Goal: Task Accomplishment & Management: Manage account settings

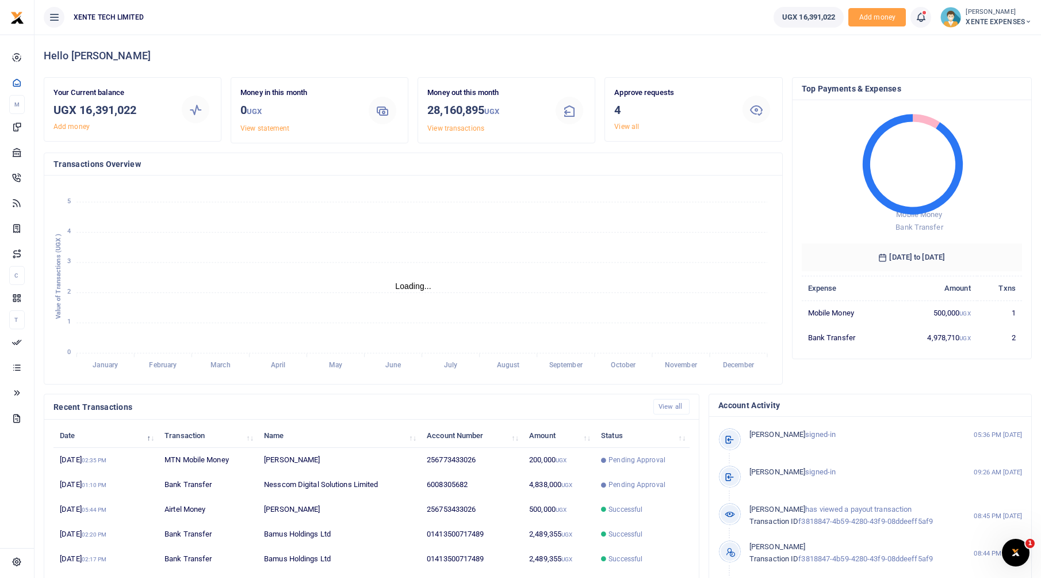
scroll to position [9, 9]
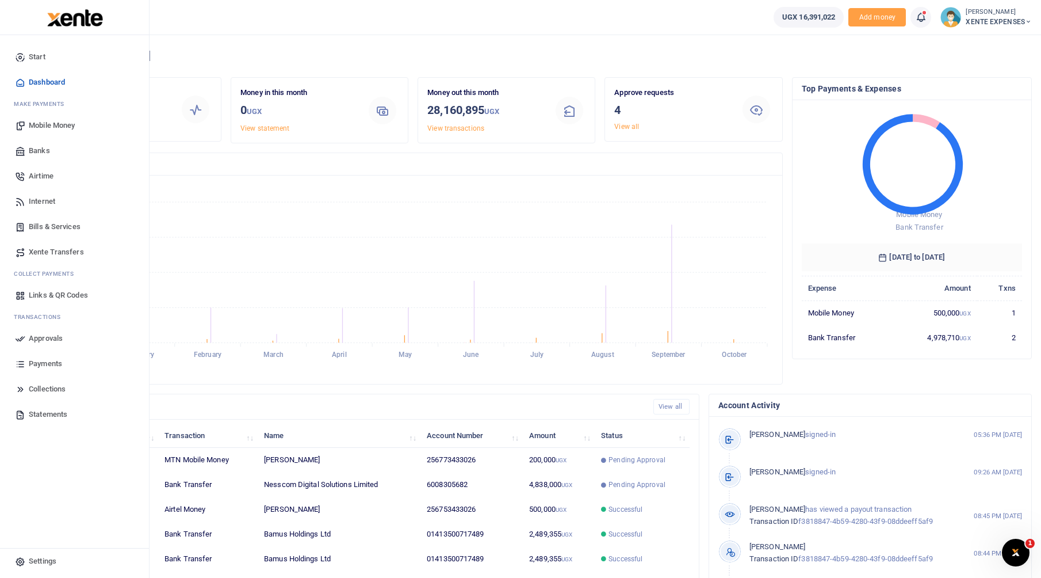
click at [36, 389] on span "Collections" at bounding box center [47, 389] width 37 height 12
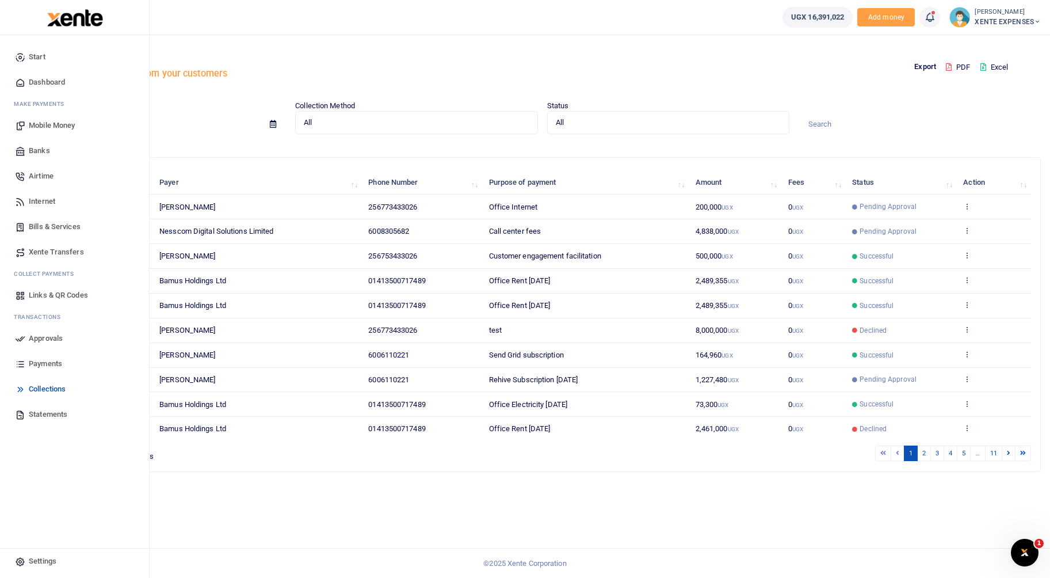
click at [32, 364] on span "Payments" at bounding box center [45, 364] width 33 height 12
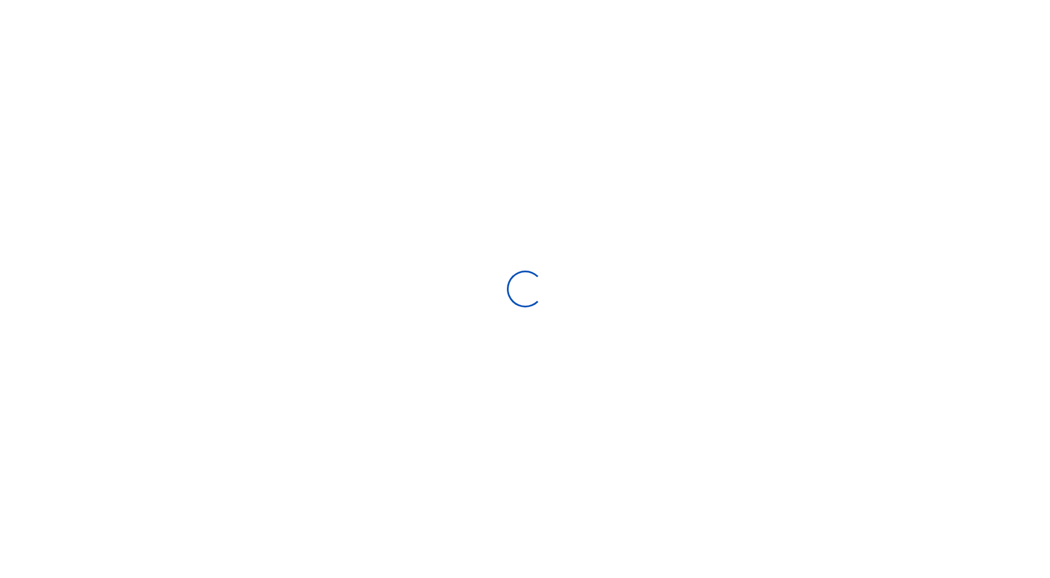
select select
type input "09/07/2025 - 10/06/2025"
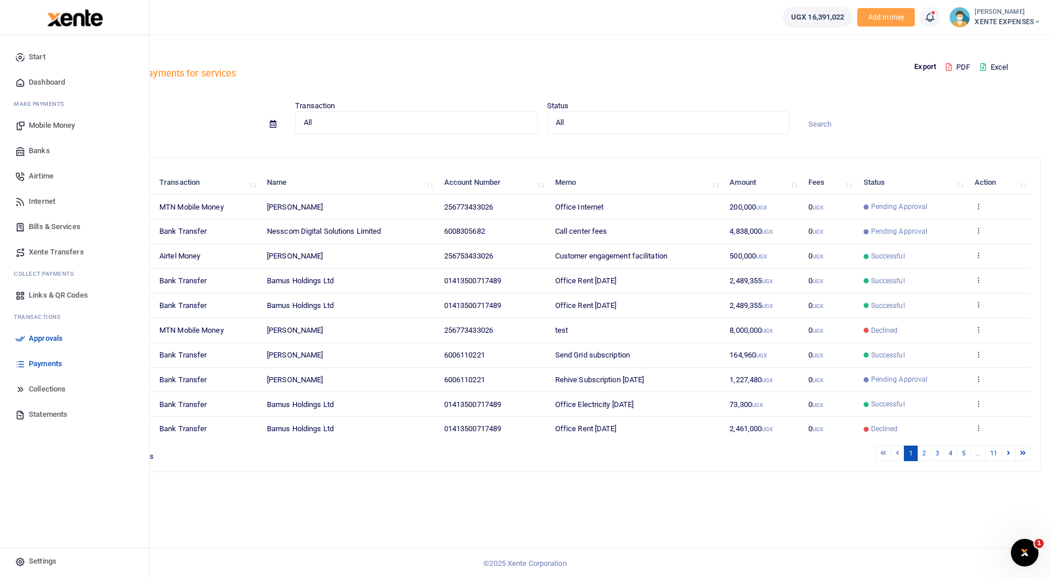
click at [36, 388] on span "Collections" at bounding box center [47, 389] width 37 height 12
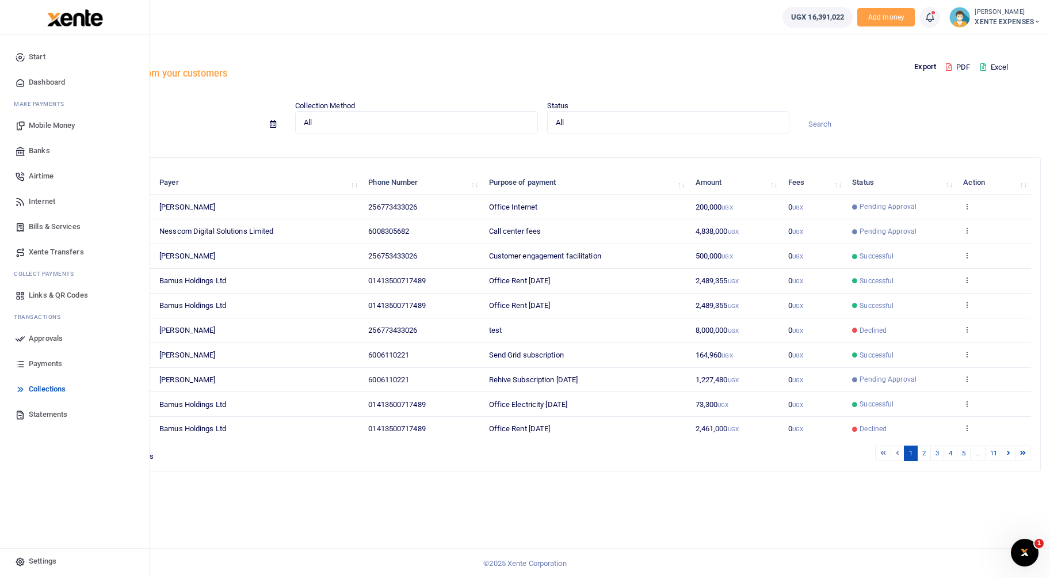
click at [41, 292] on span "Links & QR Codes" at bounding box center [58, 295] width 59 height 12
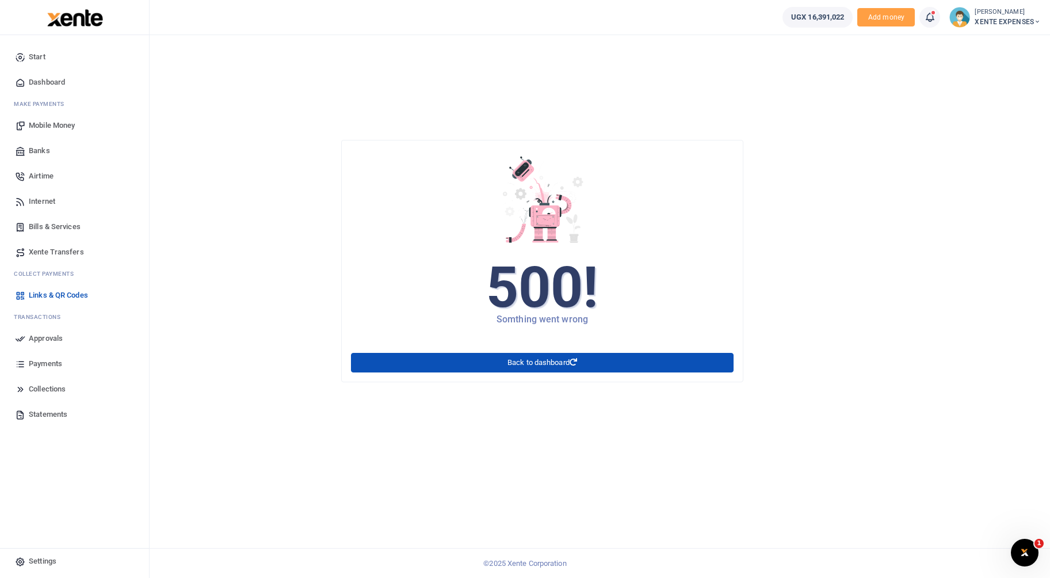
click at [51, 339] on span "Approvals" at bounding box center [46, 338] width 34 height 12
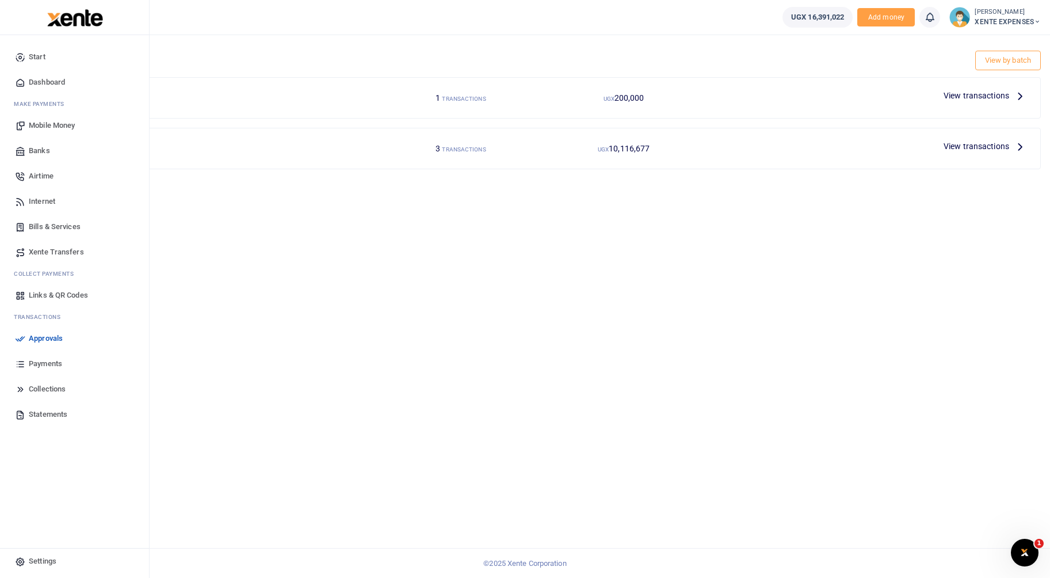
click at [49, 364] on span "Payments" at bounding box center [45, 364] width 33 height 12
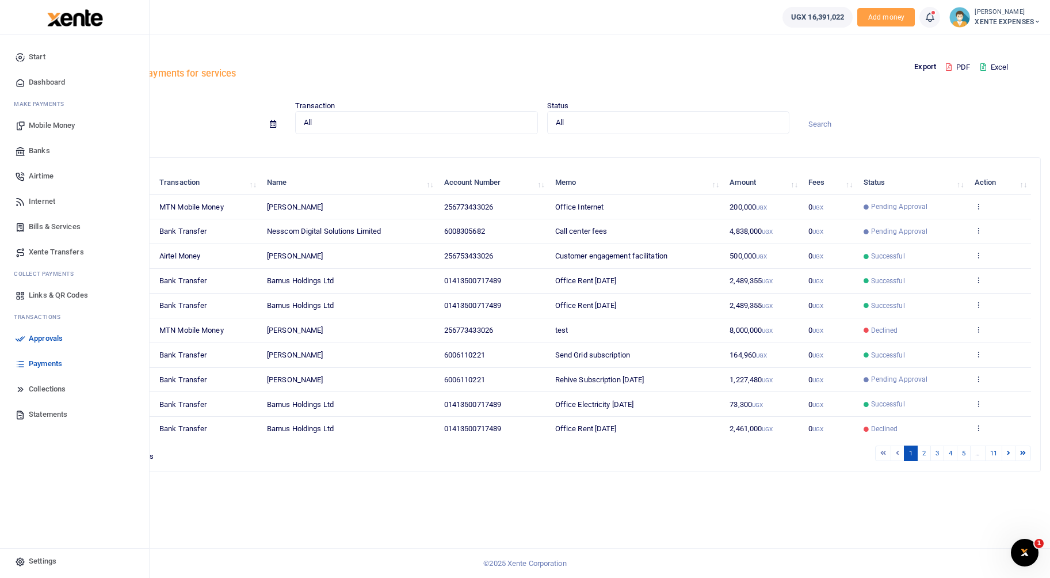
click at [26, 393] on link "Collections" at bounding box center [74, 388] width 131 height 25
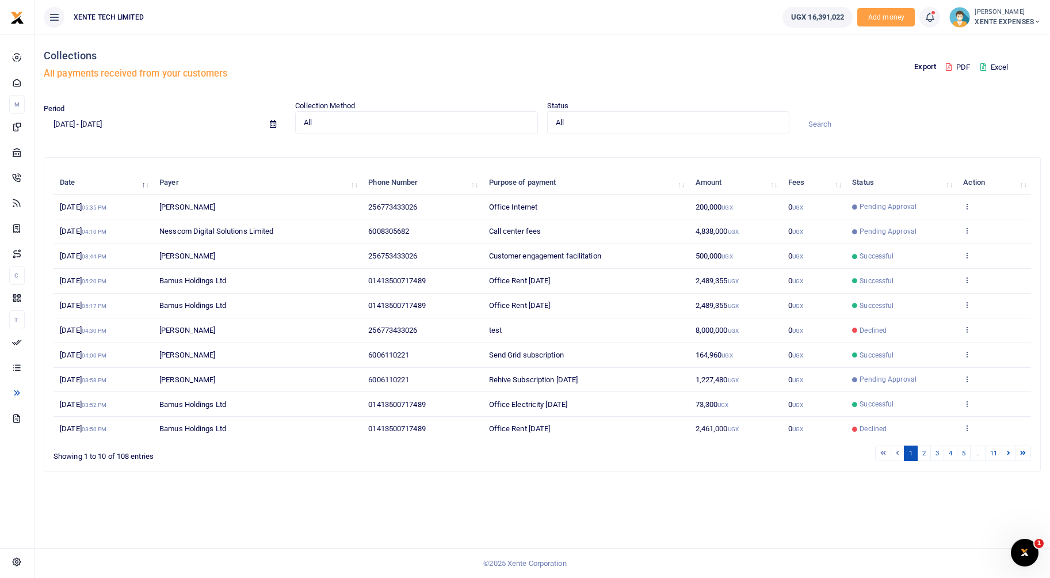
click at [343, 127] on span "All" at bounding box center [412, 123] width 217 height 12
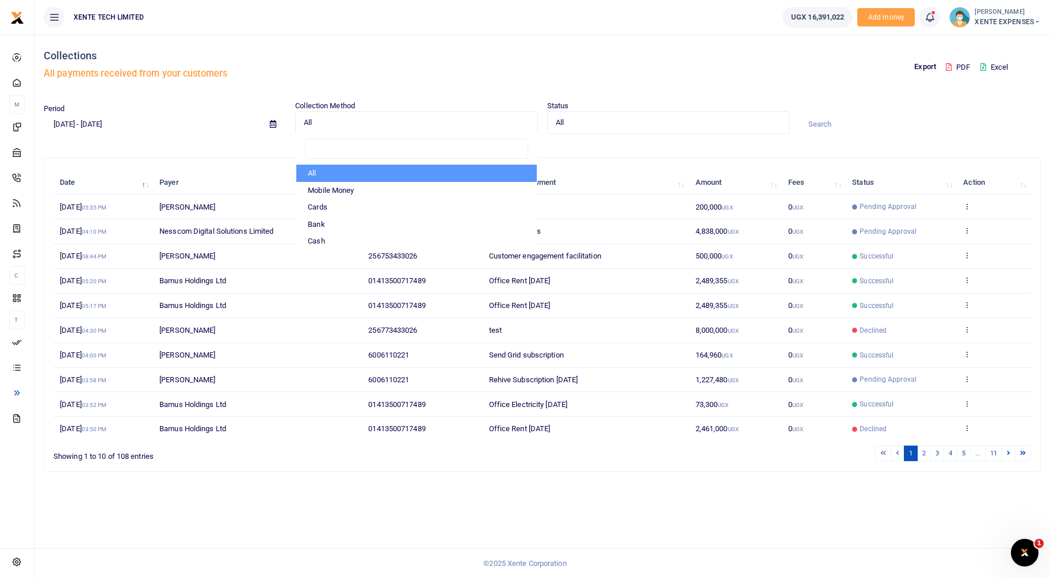
click at [410, 70] on h5 "All payments received from your customers" at bounding box center [291, 74] width 494 height 12
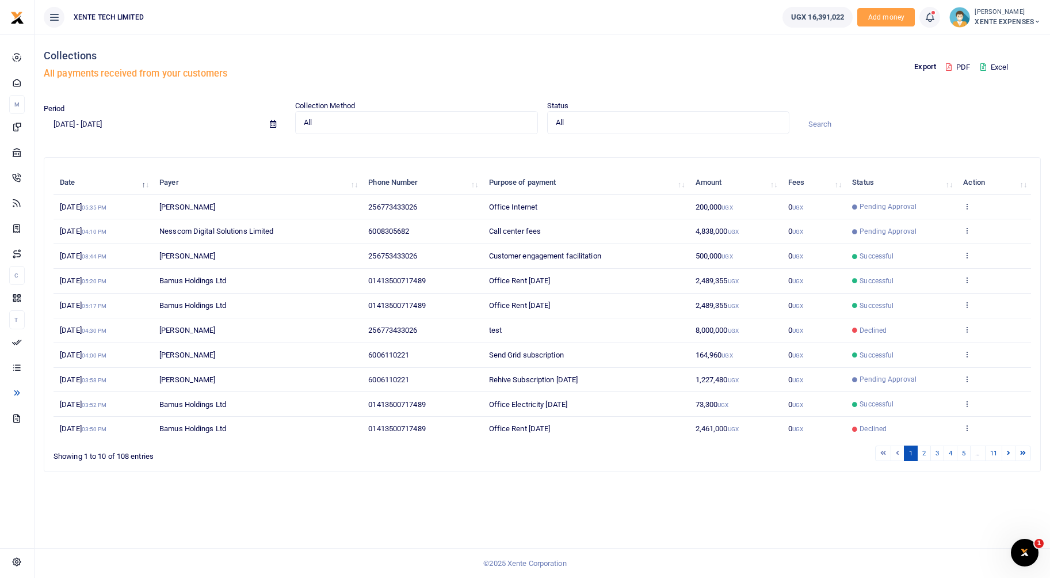
click at [580, 128] on span "All" at bounding box center [664, 123] width 217 height 12
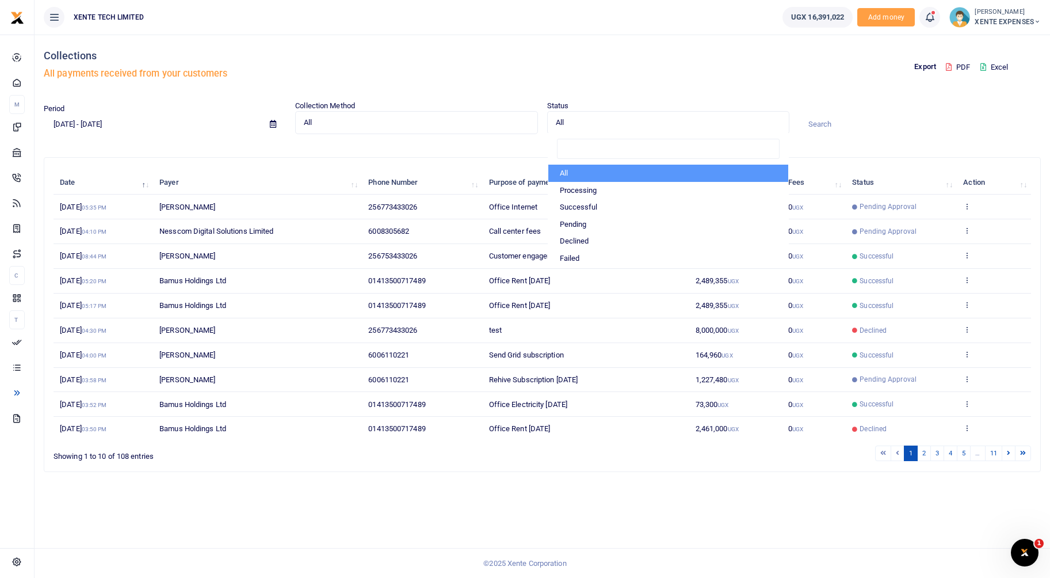
click at [585, 68] on div "Export PDF Excel" at bounding box center [793, 68] width 503 height 66
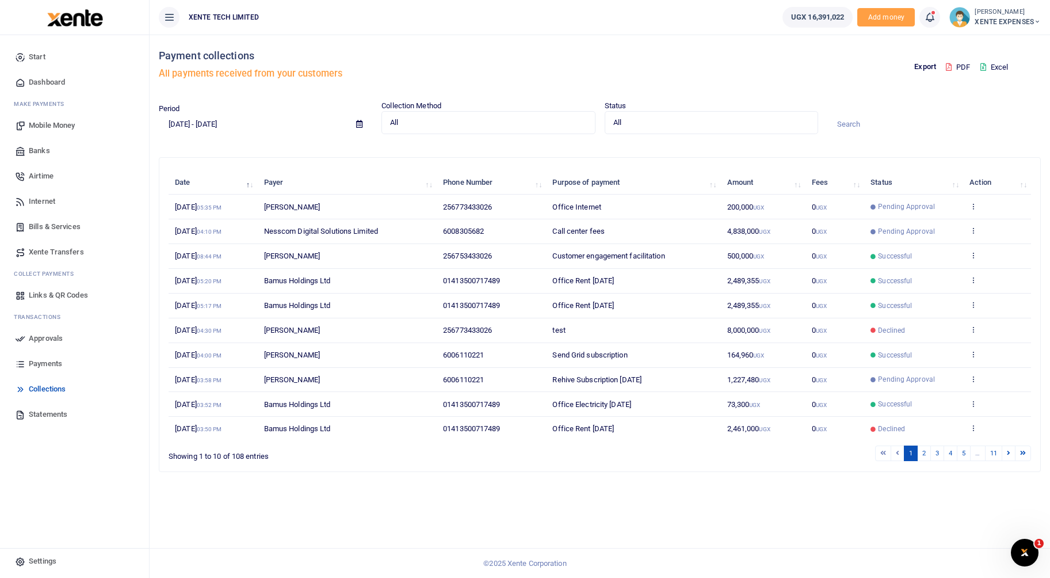
click at [170, 22] on icon at bounding box center [169, 17] width 12 height 13
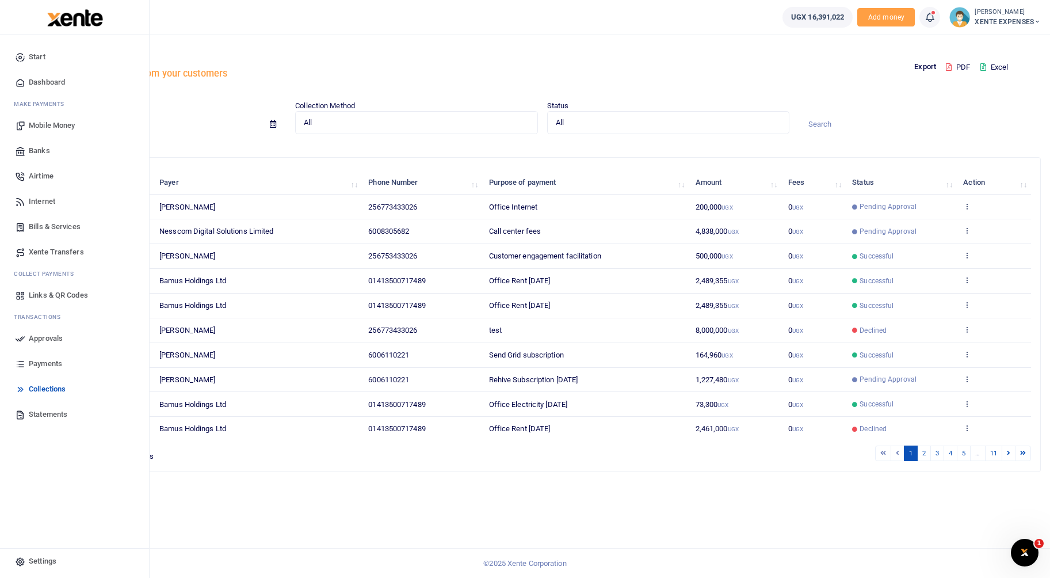
click at [43, 367] on span "Payments" at bounding box center [45, 364] width 33 height 12
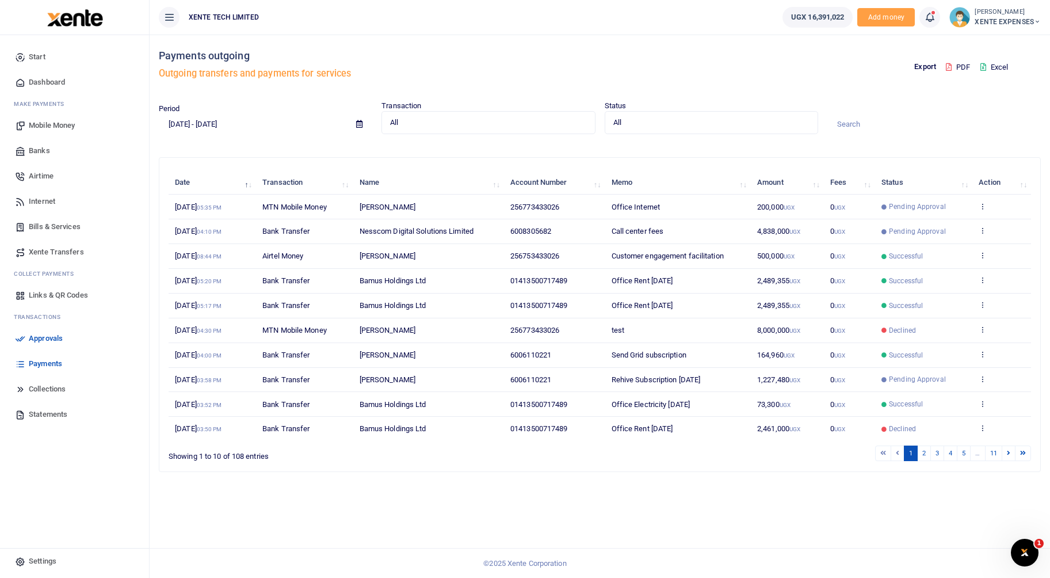
click at [167, 7] on button at bounding box center [169, 17] width 21 height 21
click at [165, 17] on icon at bounding box center [169, 17] width 12 height 13
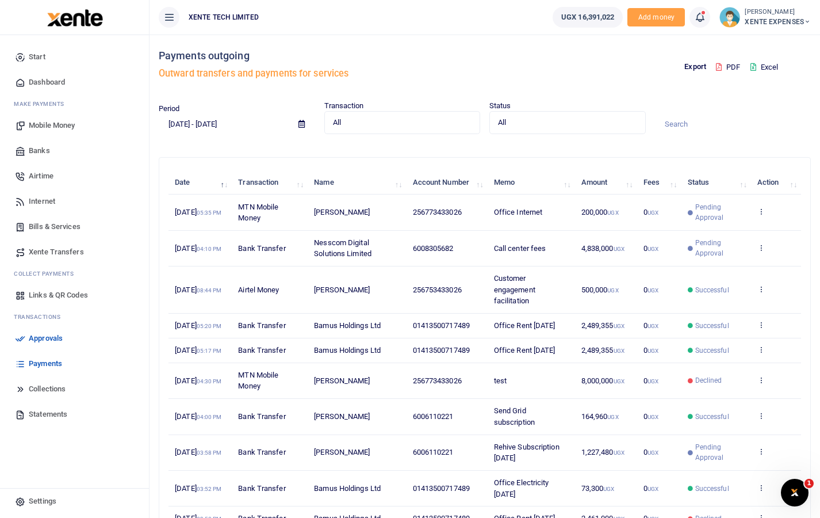
click at [174, 14] on icon at bounding box center [169, 17] width 12 height 13
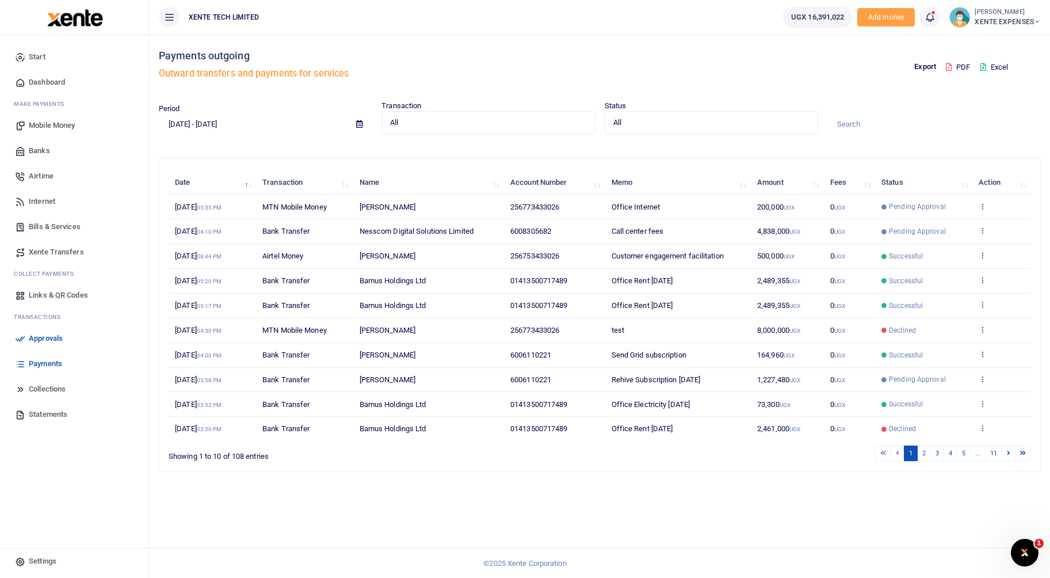
click at [54, 389] on span "Collections" at bounding box center [47, 389] width 37 height 12
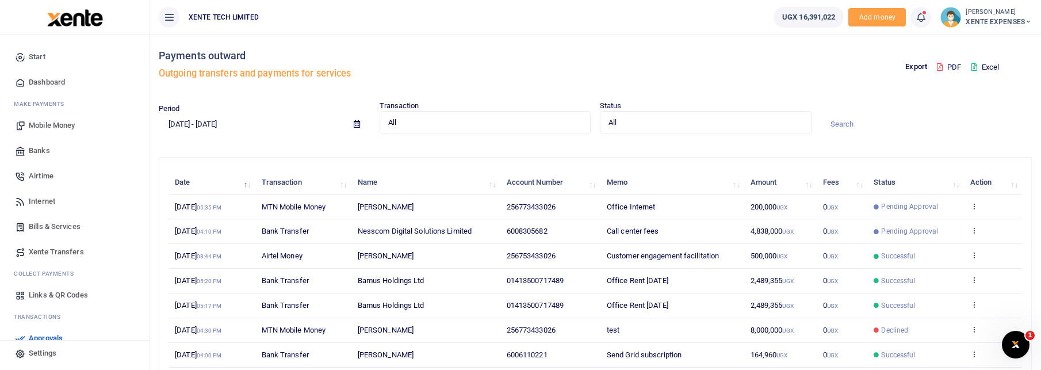
drag, startPoint x: 169, startPoint y: 74, endPoint x: 551, endPoint y: 41, distance: 383.4
click at [552, 37] on div "Payments outward Outgoing transfers and payments for services" at bounding box center [375, 68] width 432 height 66
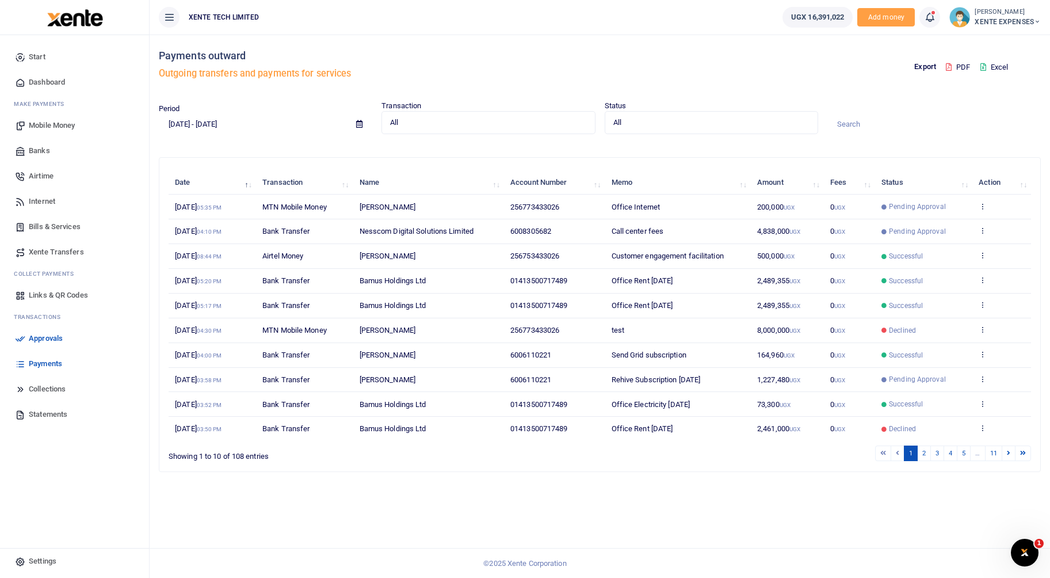
click at [171, 19] on icon at bounding box center [169, 17] width 12 height 13
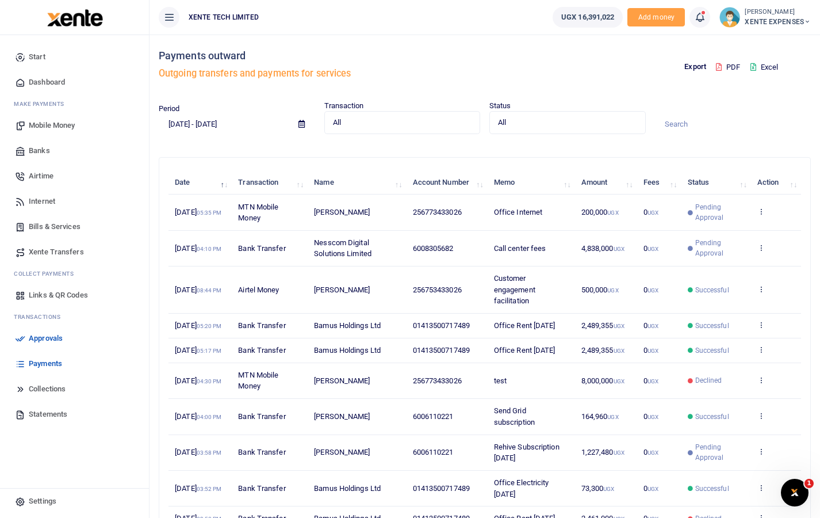
click at [166, 18] on icon at bounding box center [169, 17] width 12 height 13
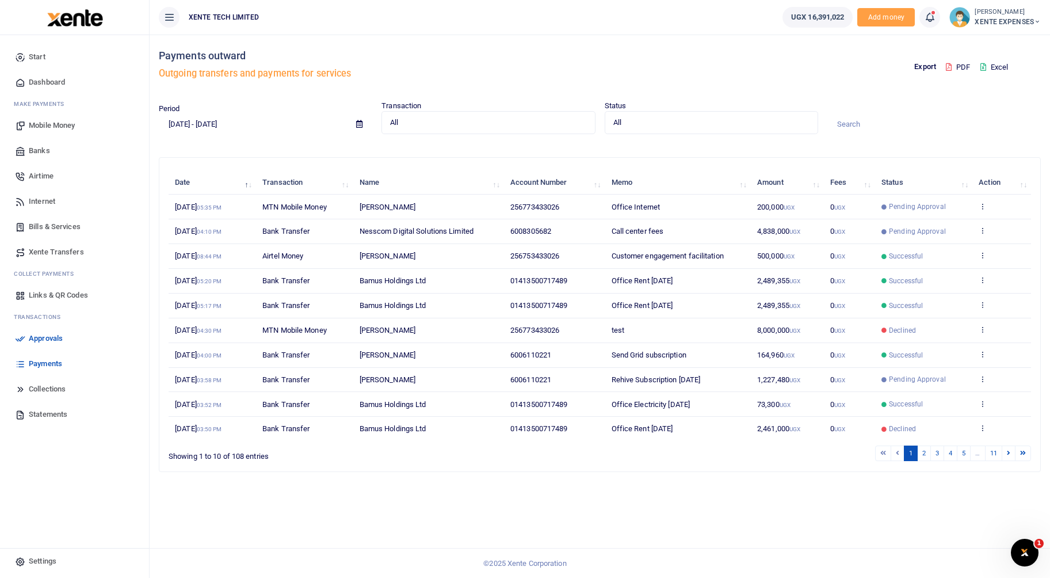
click at [169, 13] on icon at bounding box center [169, 17] width 12 height 13
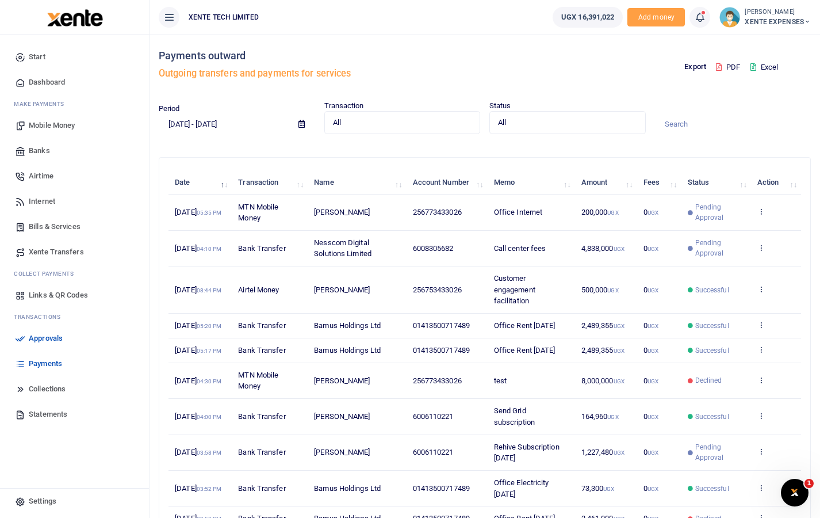
click at [165, 8] on button at bounding box center [169, 17] width 21 height 21
click at [173, 18] on icon at bounding box center [169, 17] width 12 height 13
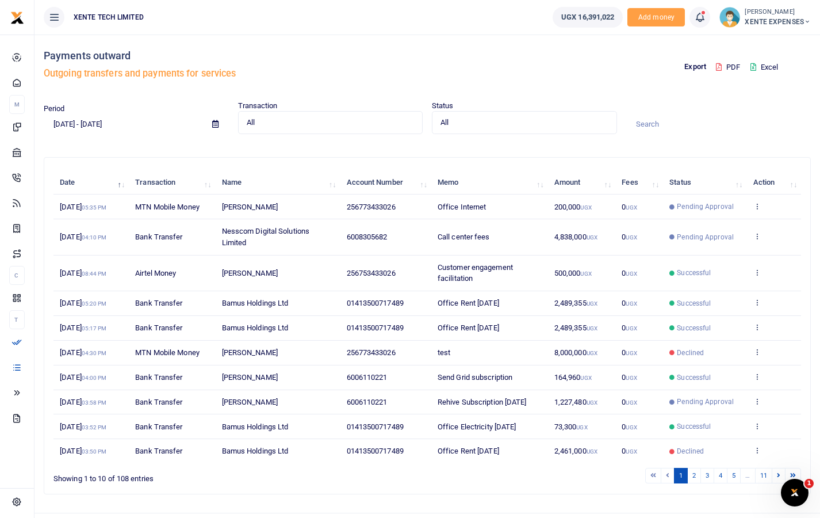
click at [56, 22] on icon at bounding box center [54, 17] width 12 height 13
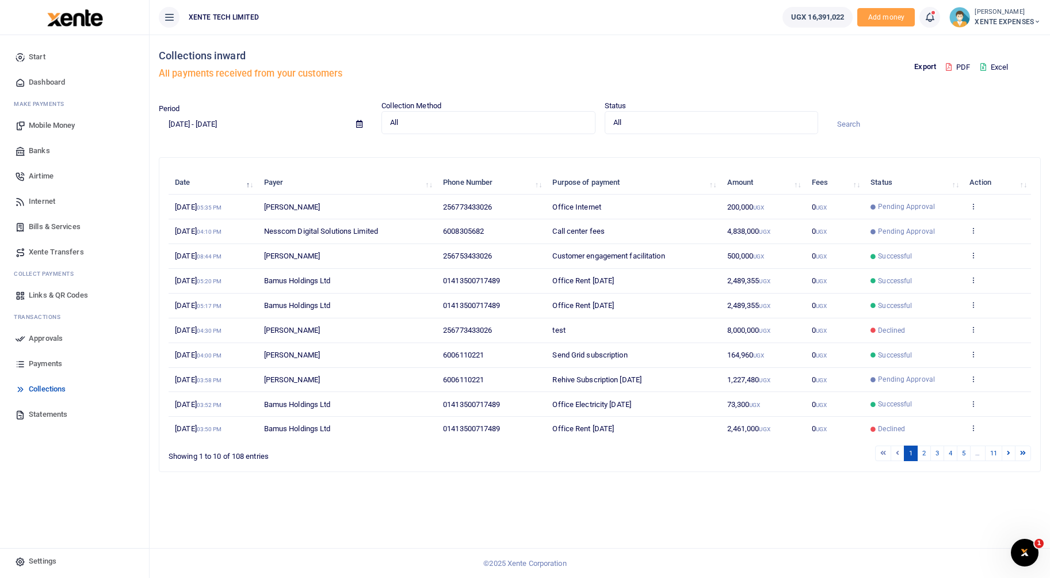
click at [172, 21] on icon at bounding box center [169, 17] width 12 height 13
click at [166, 14] on icon at bounding box center [169, 17] width 12 height 13
click at [165, 18] on icon at bounding box center [169, 17] width 12 height 13
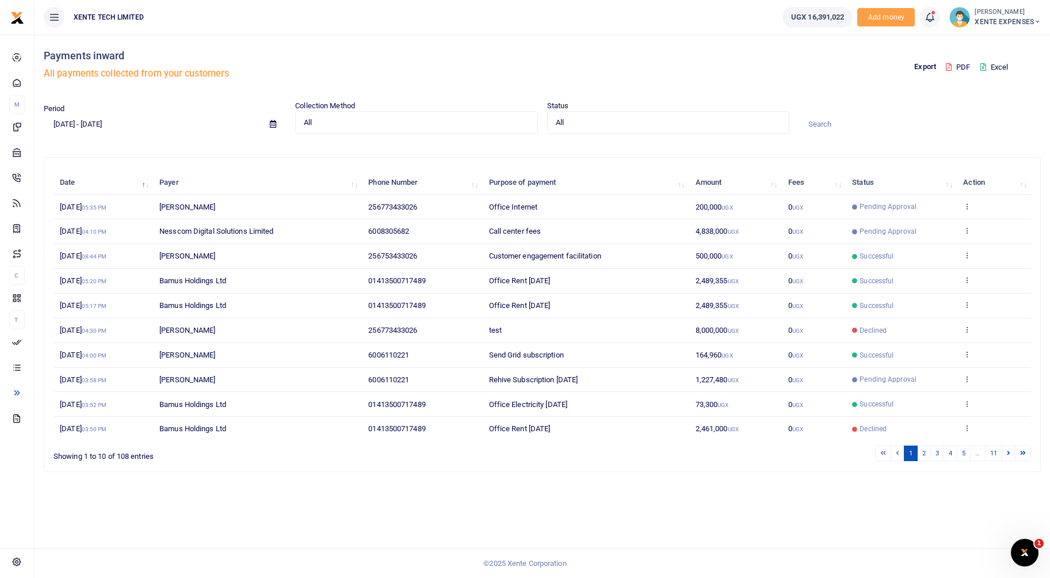
click at [56, 18] on icon at bounding box center [54, 17] width 12 height 13
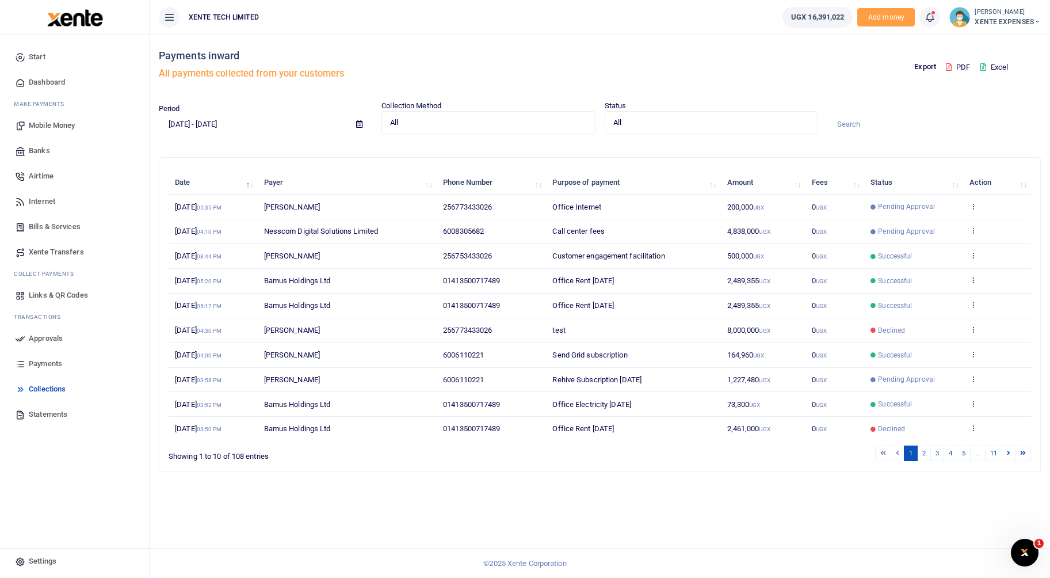
click at [163, 10] on button at bounding box center [169, 17] width 21 height 21
click at [174, 13] on icon at bounding box center [169, 17] width 12 height 13
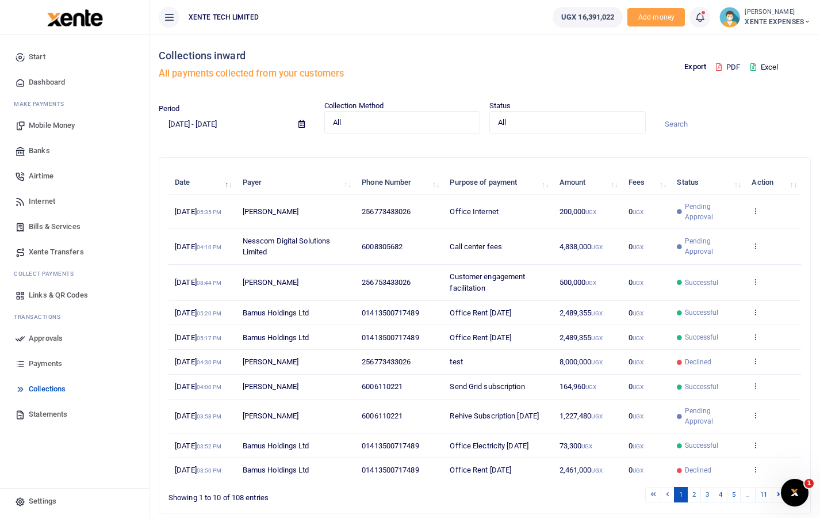
click at [171, 14] on icon at bounding box center [169, 17] width 12 height 13
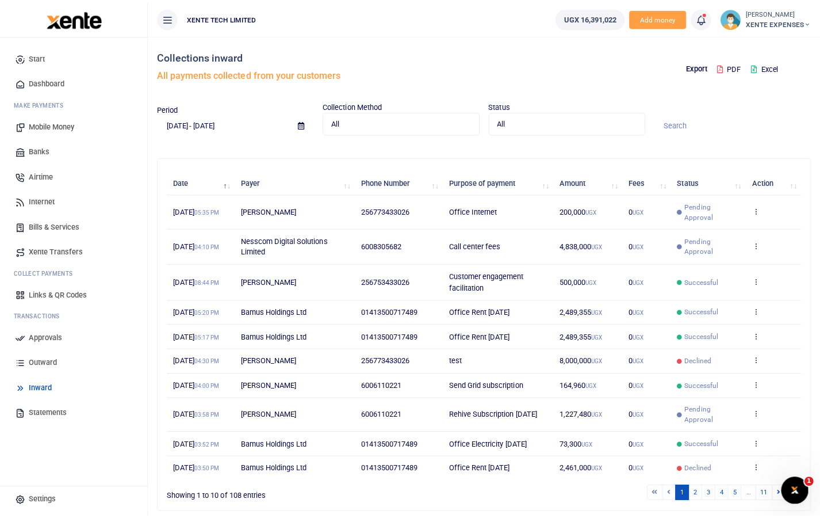
scroll to position [112, 0]
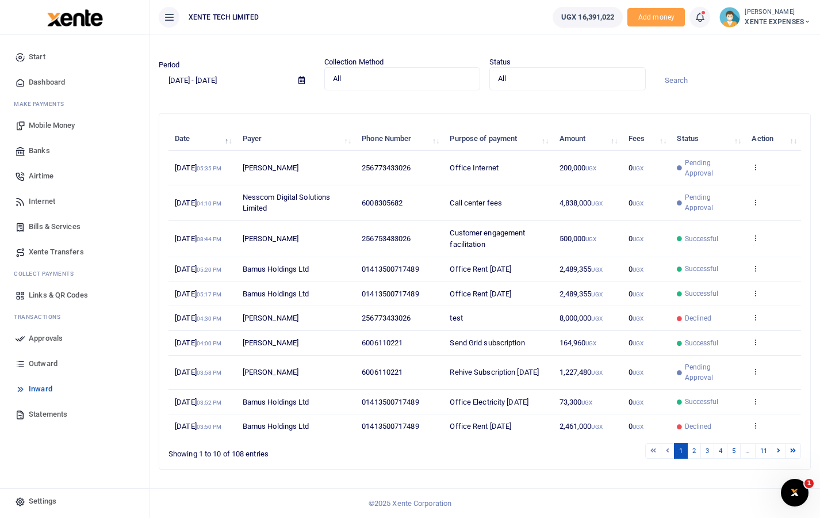
click at [166, 20] on icon at bounding box center [169, 17] width 12 height 13
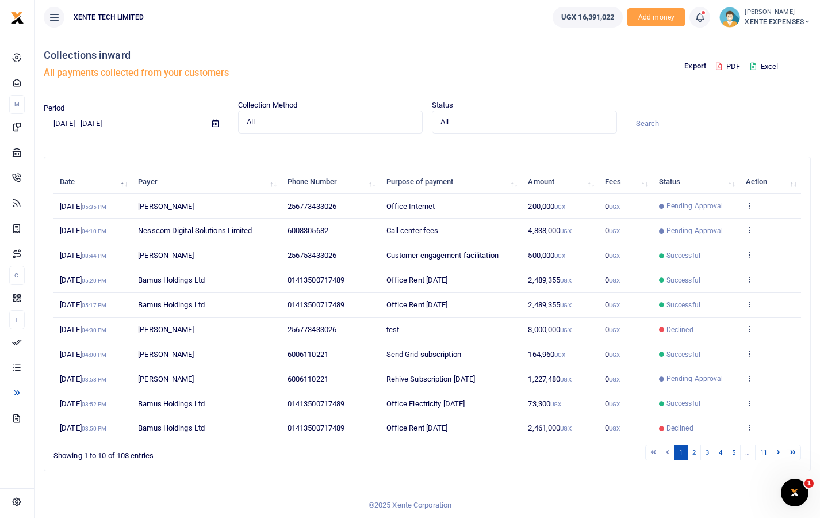
scroll to position [0, 0]
click at [57, 13] on icon at bounding box center [54, 17] width 12 height 13
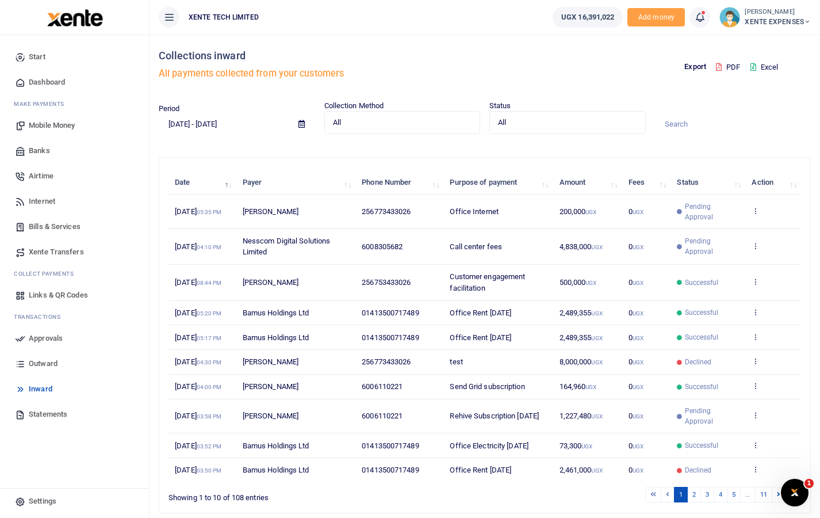
click at [169, 17] on icon at bounding box center [169, 17] width 12 height 13
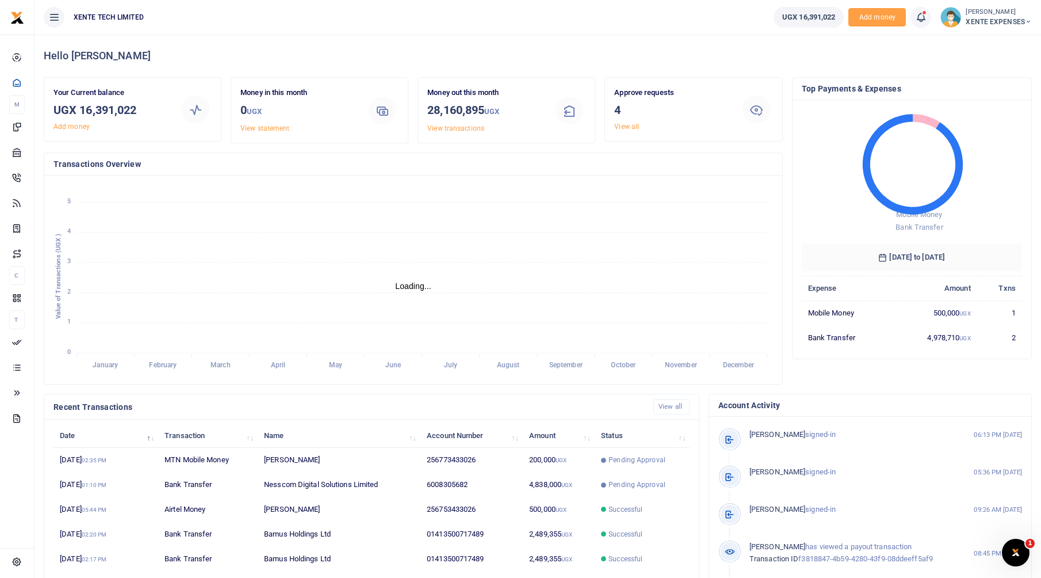
scroll to position [9, 9]
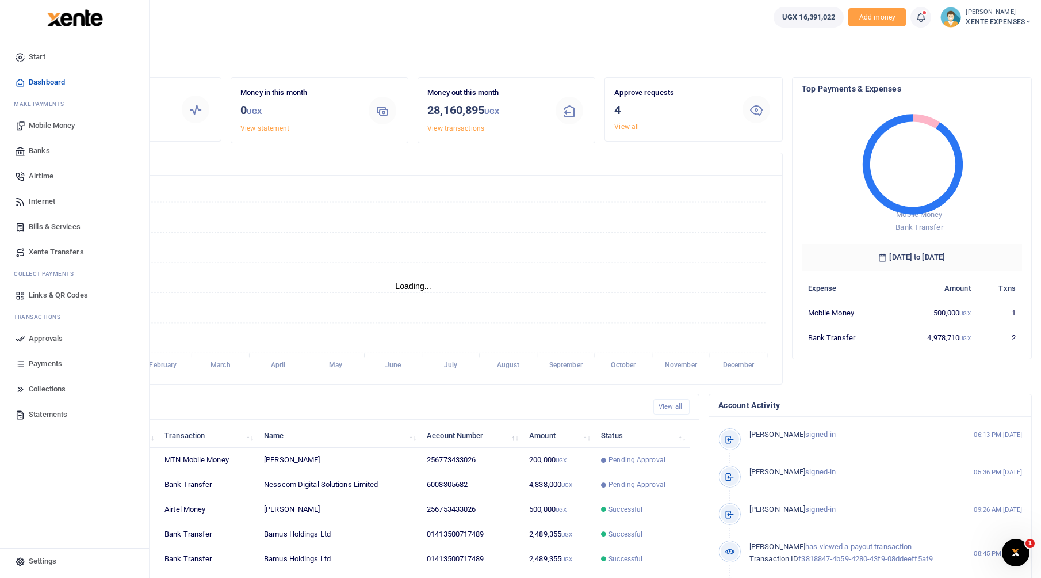
click at [49, 343] on span "Approvals" at bounding box center [46, 338] width 34 height 12
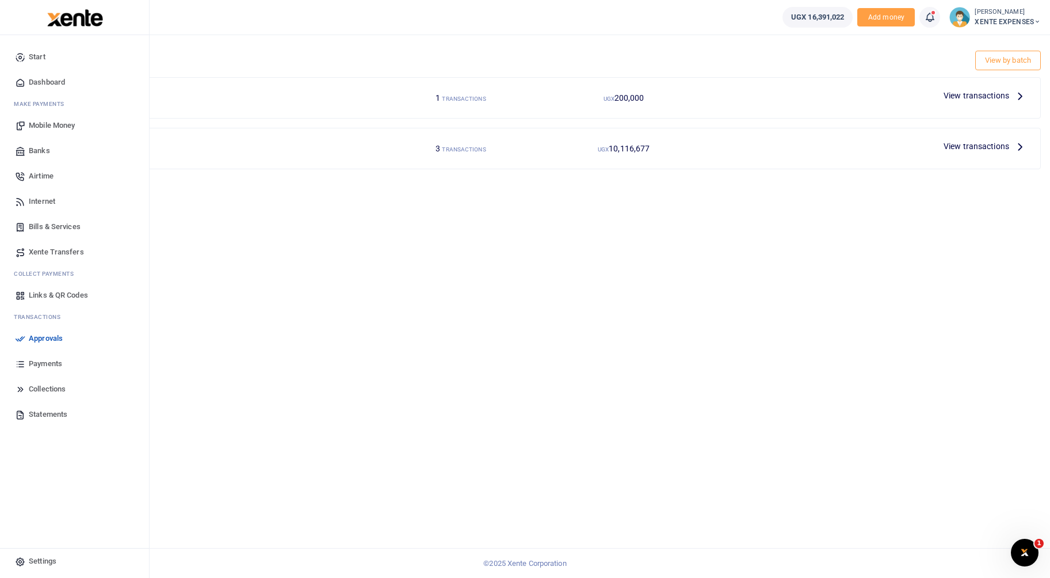
click at [50, 247] on span "Xente Transfers" at bounding box center [56, 252] width 55 height 12
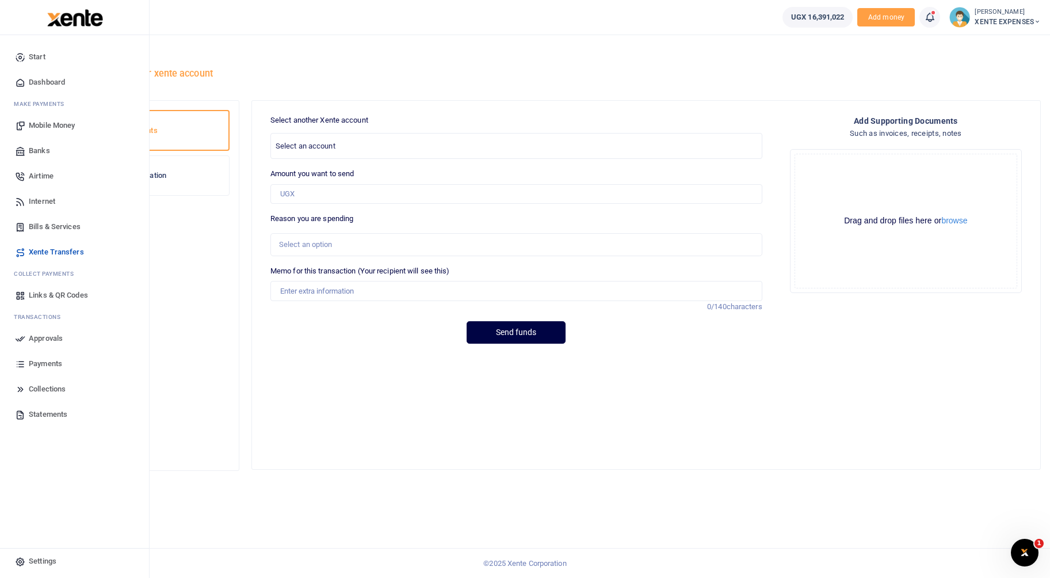
click at [40, 338] on span "Approvals" at bounding box center [46, 338] width 34 height 12
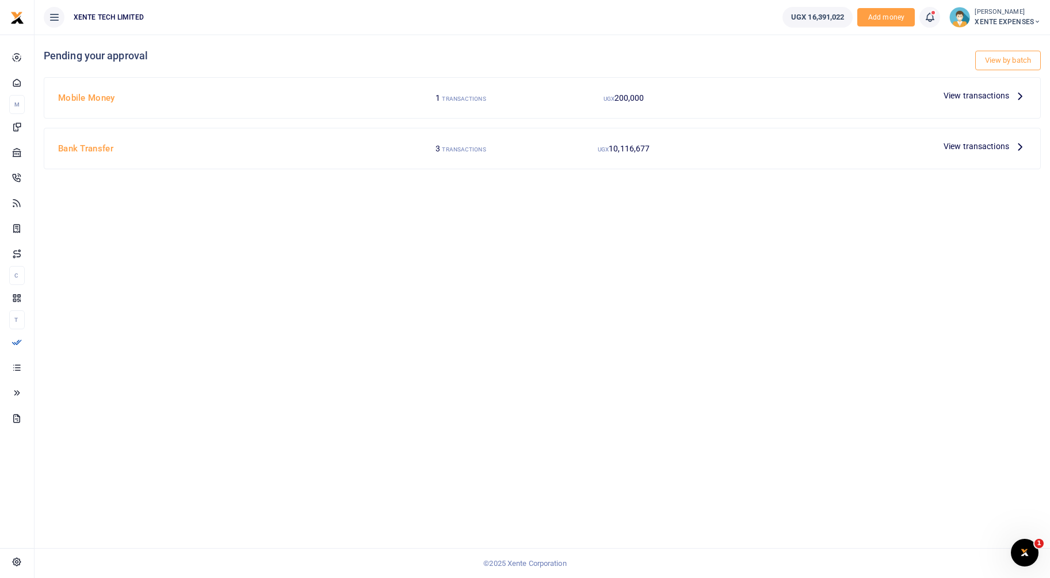
click at [979, 146] on span "View transactions" at bounding box center [976, 146] width 66 height 13
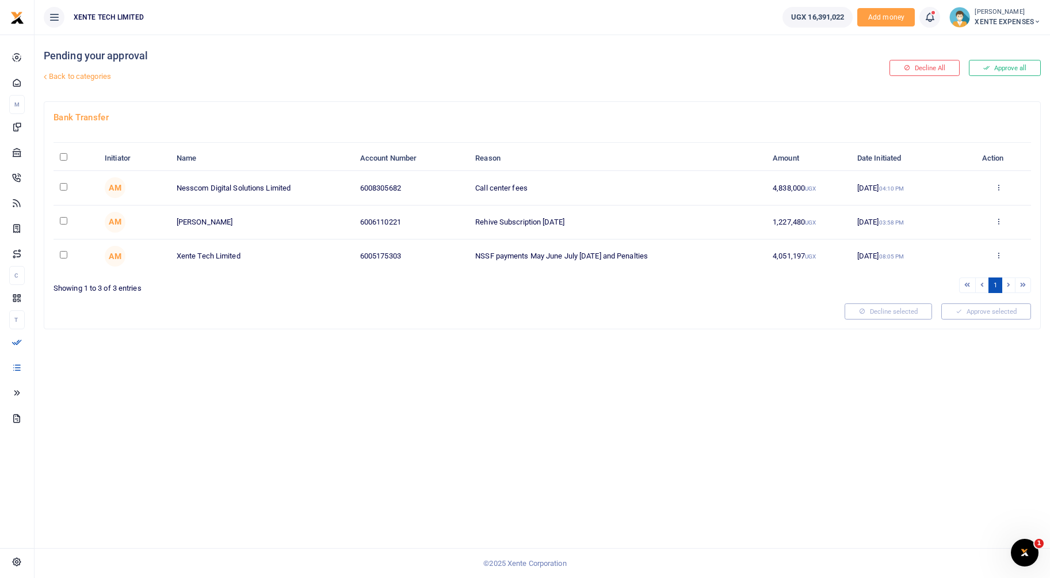
click at [64, 185] on input "checkbox" at bounding box center [63, 186] width 7 height 7
checkbox input "true"
click at [974, 314] on button "Approve selected (1)" at bounding box center [982, 311] width 98 height 16
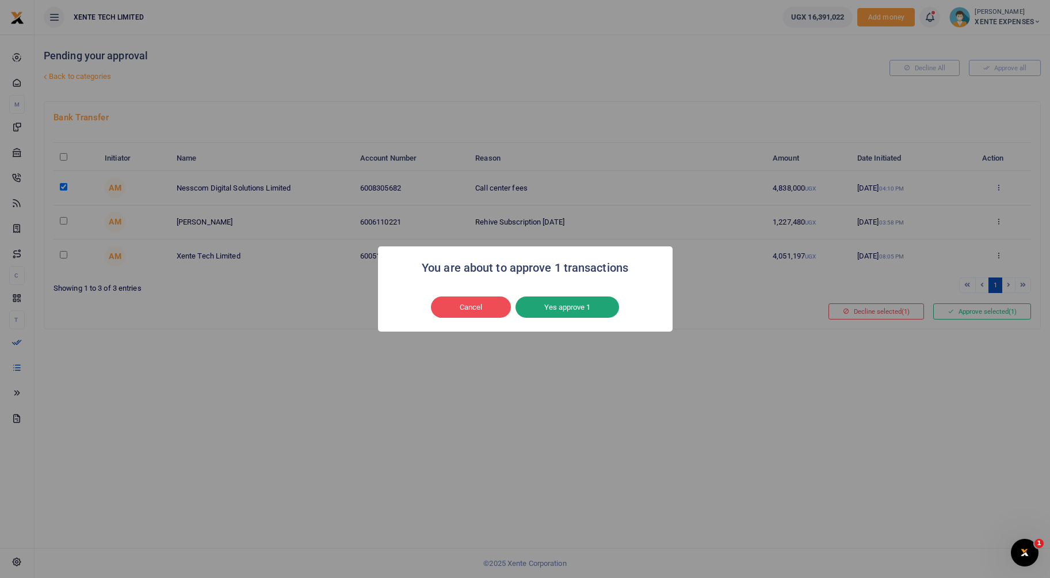
click at [582, 309] on button "Yes approve 1" at bounding box center [567, 307] width 104 height 22
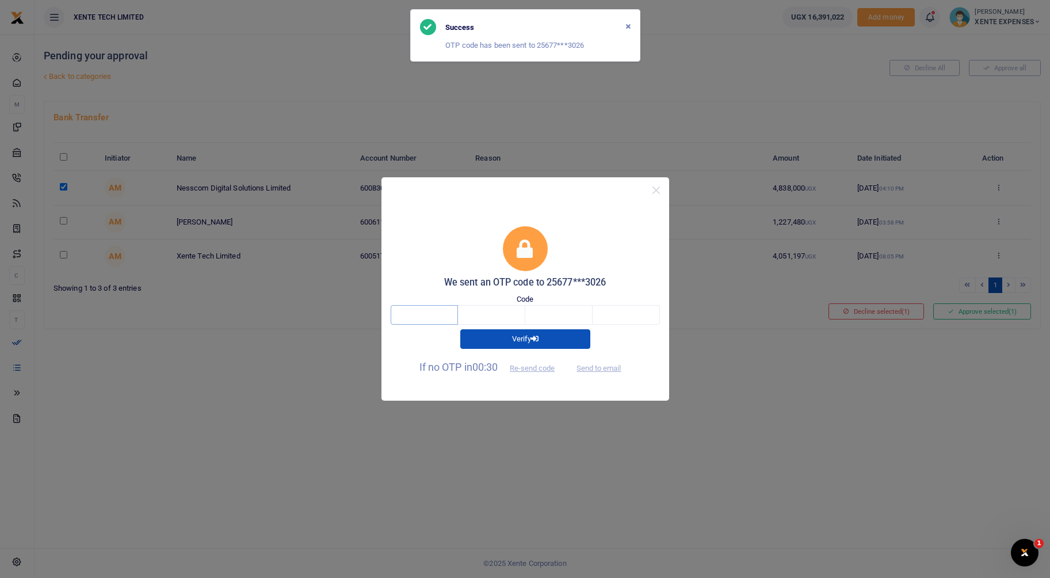
click at [421, 320] on input "text" at bounding box center [424, 315] width 67 height 20
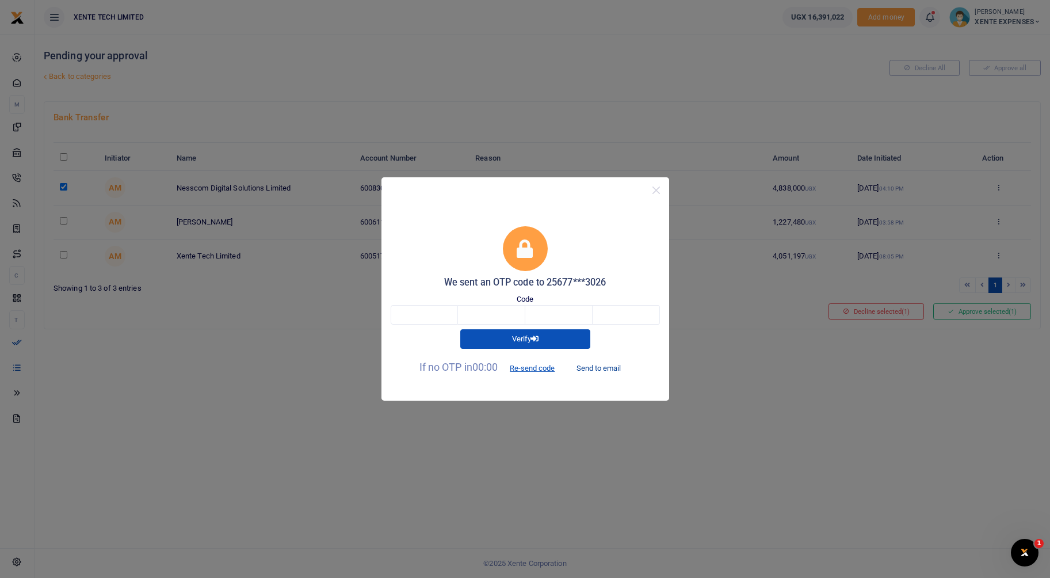
click at [612, 366] on button "Send to email" at bounding box center [599, 368] width 64 height 20
click at [415, 318] on input "text" at bounding box center [424, 315] width 67 height 20
paste input "8"
type input "8"
type input "7"
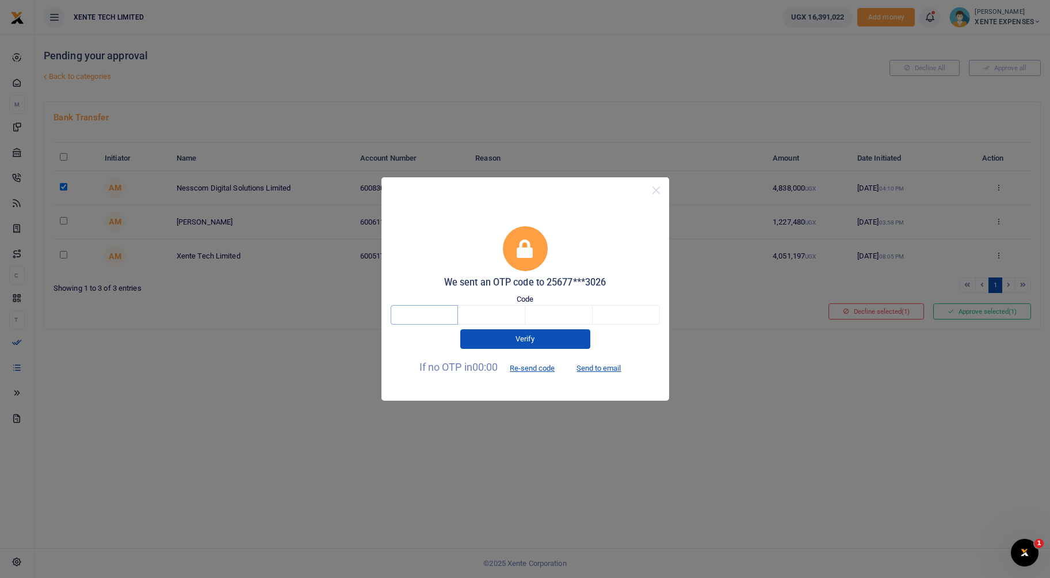
type input "3"
type input "6"
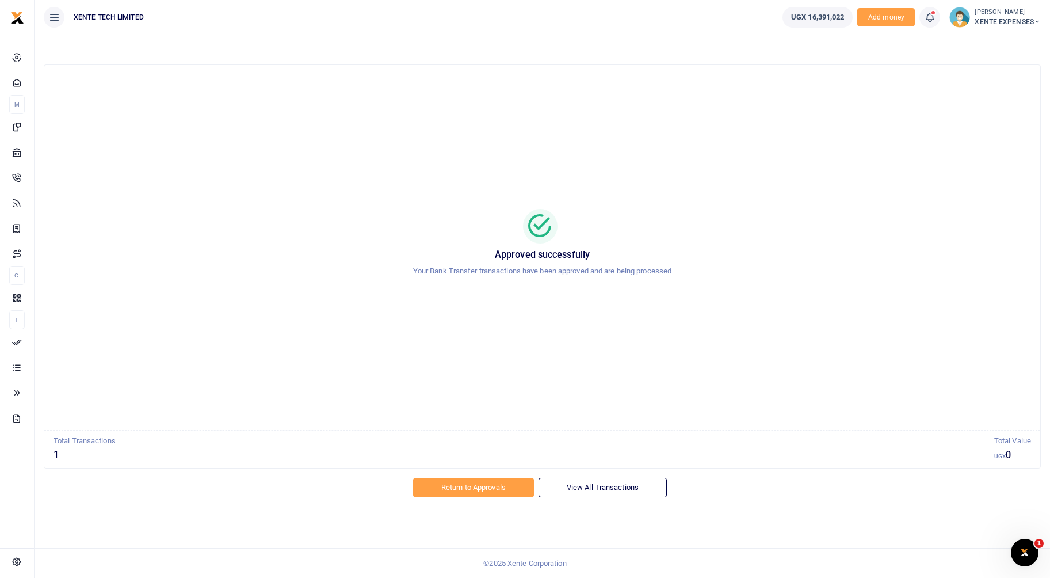
drag, startPoint x: 607, startPoint y: 487, endPoint x: 582, endPoint y: 507, distance: 32.4
click at [607, 487] on link "View All Transactions" at bounding box center [602, 487] width 128 height 20
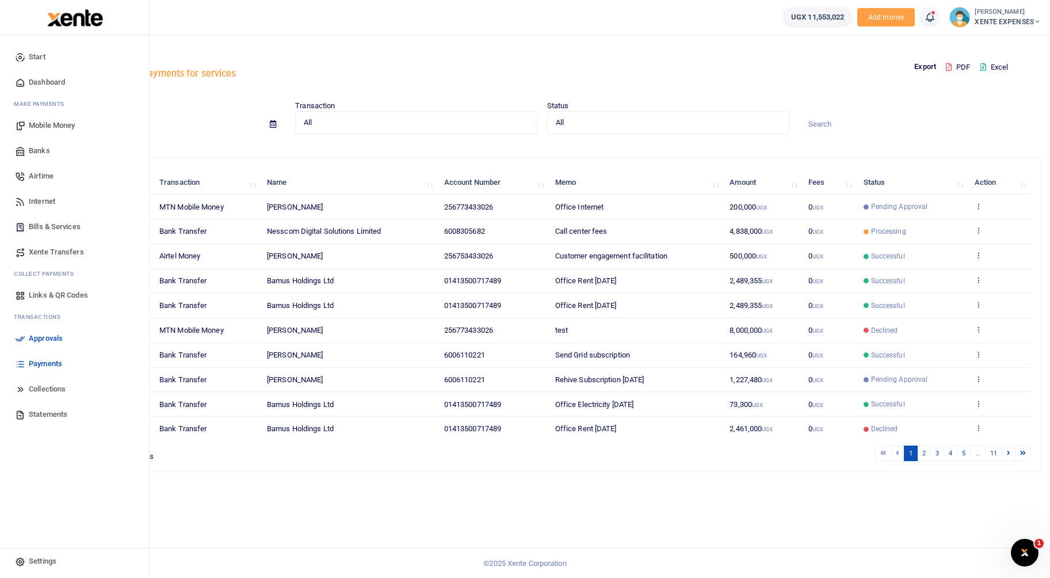
click at [50, 386] on span "Collections" at bounding box center [47, 389] width 37 height 12
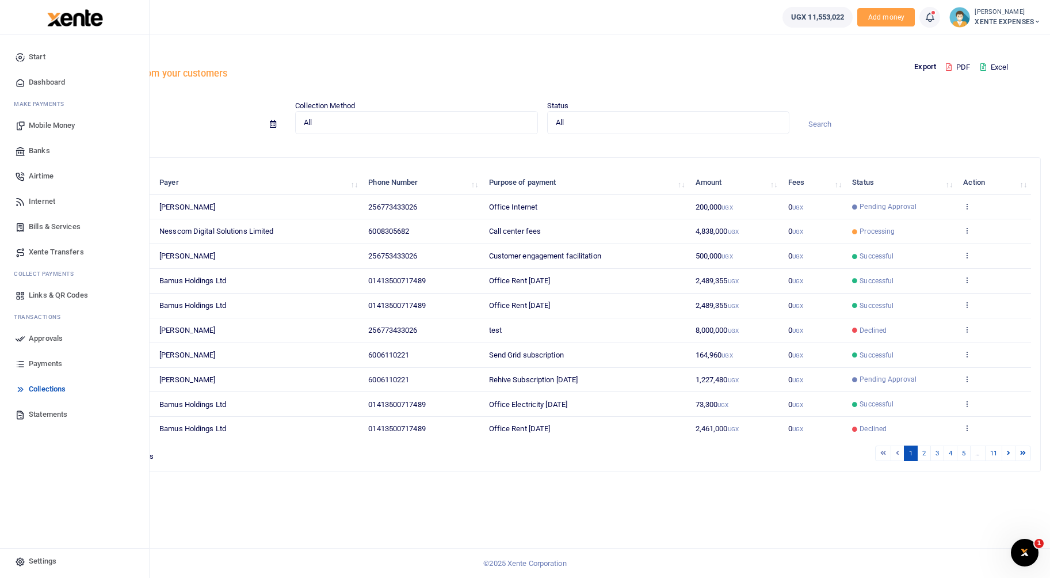
click at [39, 365] on span "Payments" at bounding box center [45, 364] width 33 height 12
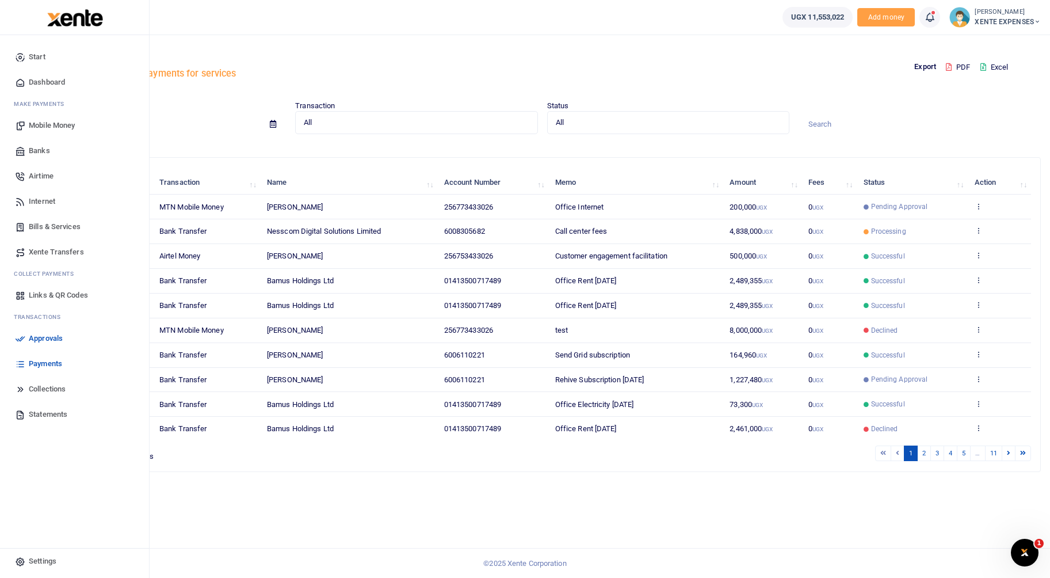
click at [44, 58] on span "Start" at bounding box center [37, 57] width 17 height 12
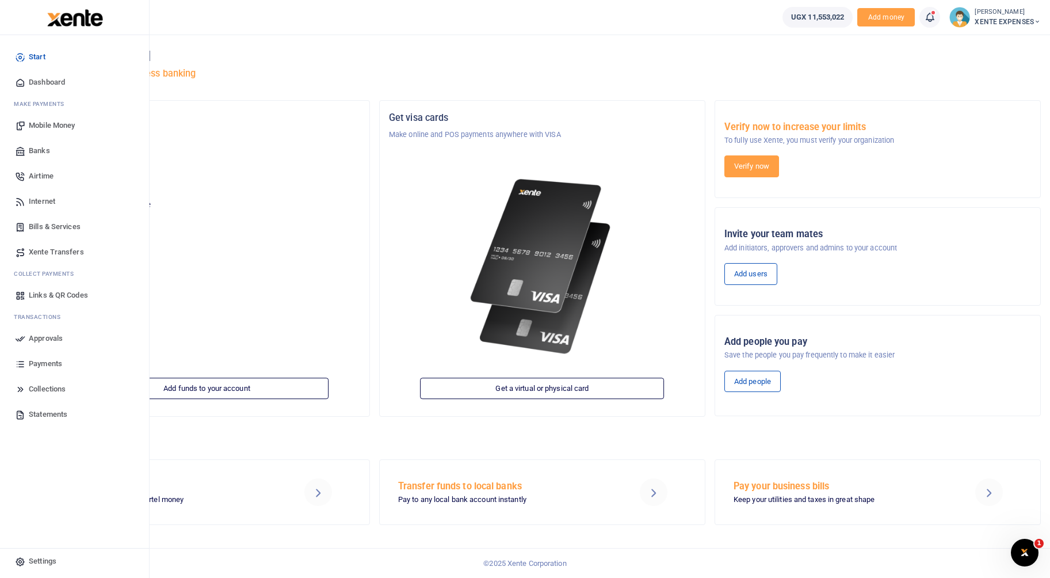
click at [39, 414] on span "Statements" at bounding box center [48, 414] width 39 height 12
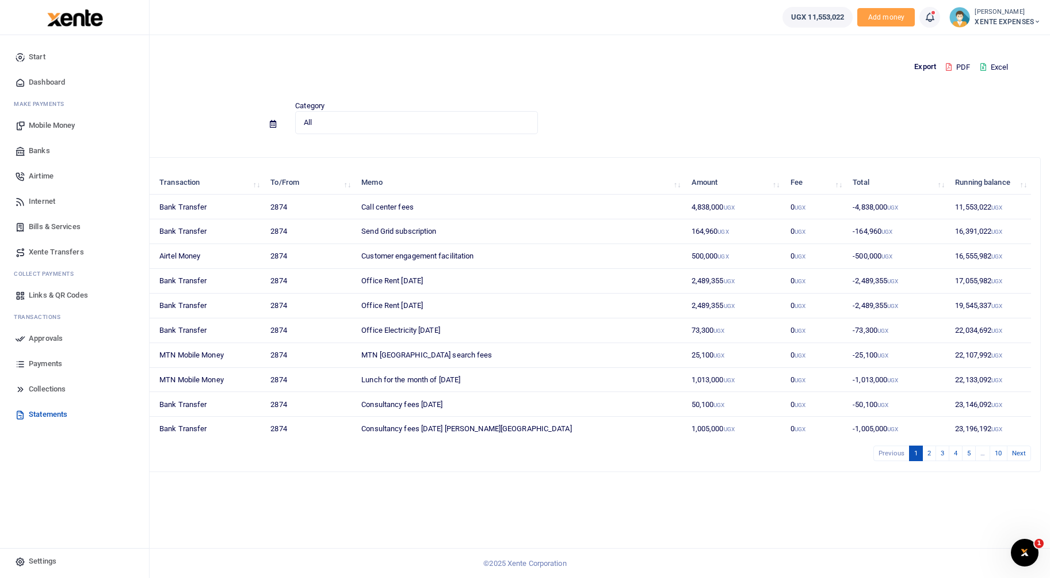
click at [36, 387] on span "Collections" at bounding box center [47, 389] width 37 height 12
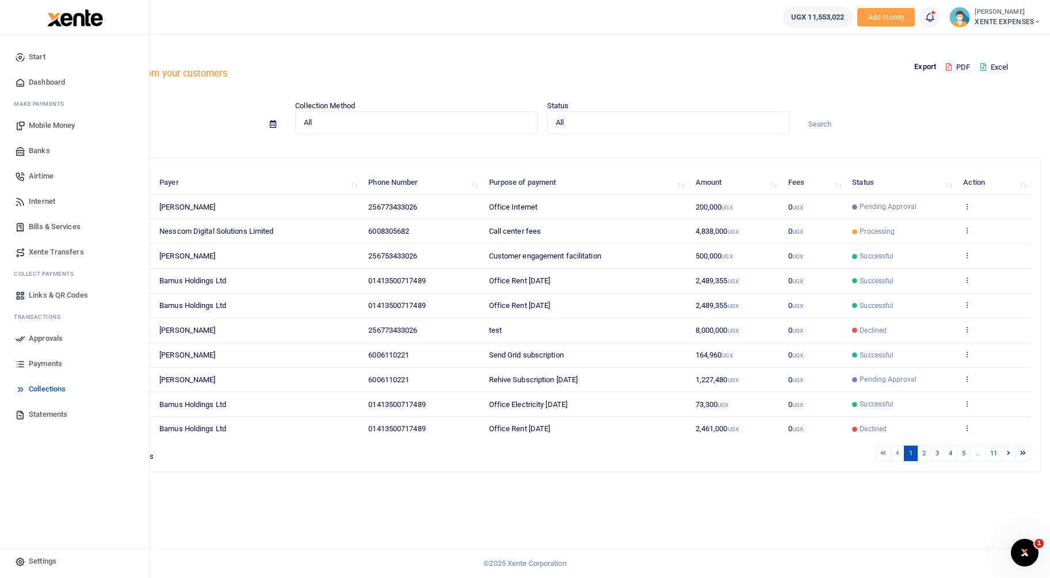
click at [27, 297] on link "Links & QR Codes" at bounding box center [74, 294] width 131 height 25
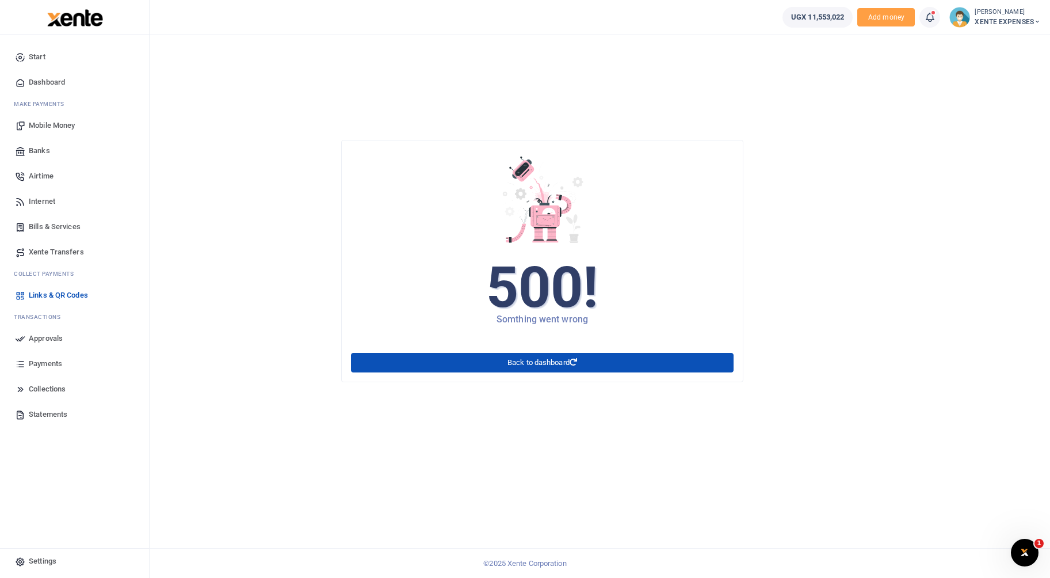
click at [22, 53] on icon at bounding box center [20, 57] width 10 height 10
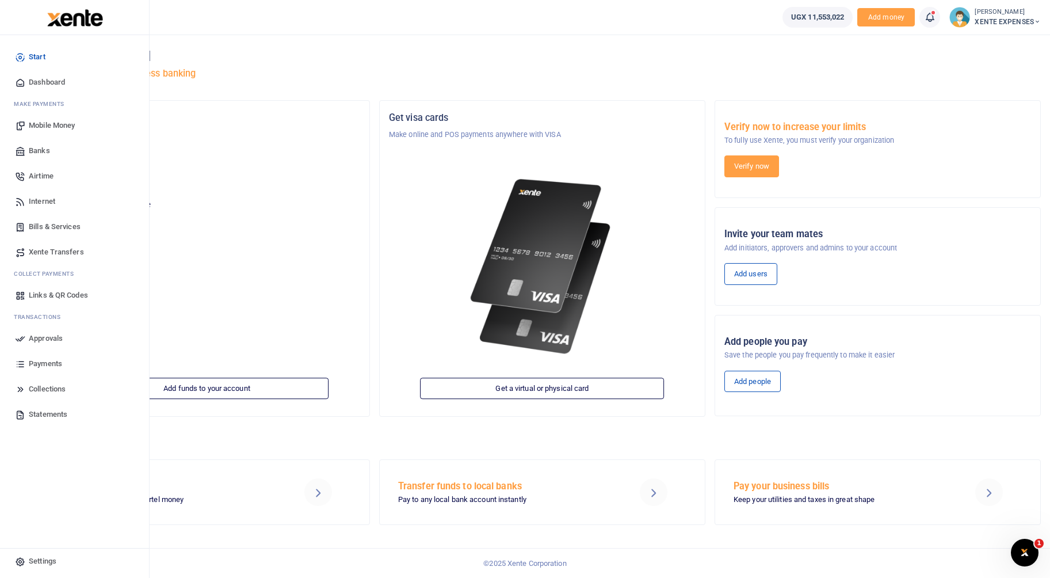
click at [24, 85] on icon at bounding box center [20, 82] width 10 height 10
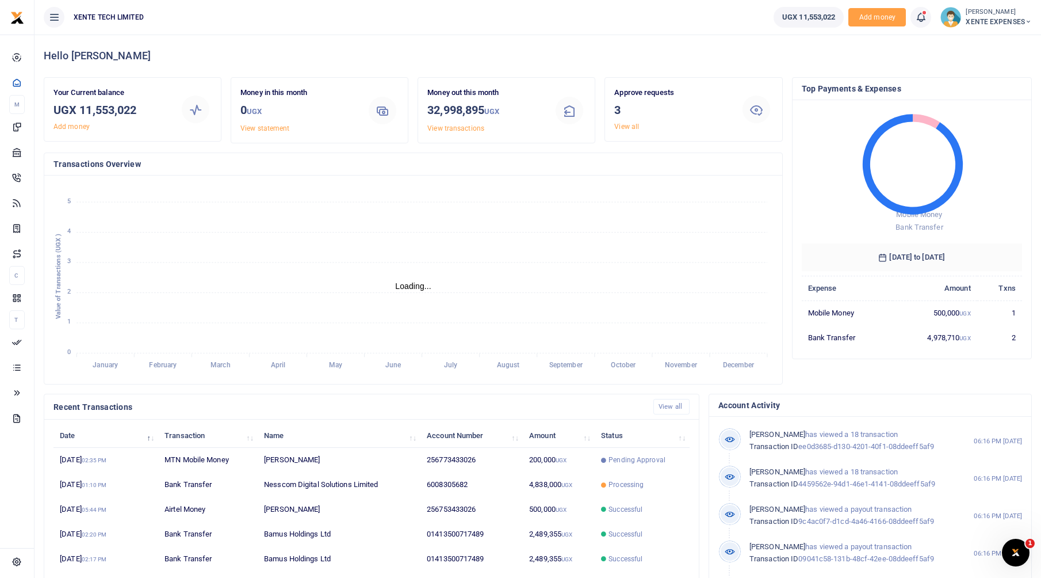
scroll to position [9, 9]
click at [1008, 13] on small "[PERSON_NAME]" at bounding box center [999, 12] width 66 height 10
click at [978, 45] on link "Switch accounts" at bounding box center [977, 42] width 101 height 16
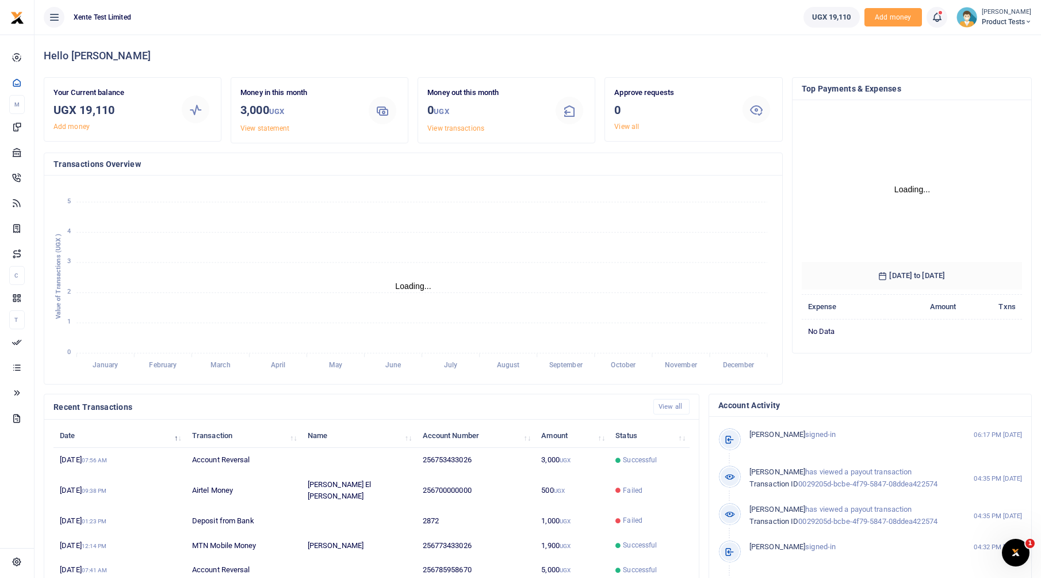
click at [989, 18] on span "Product Tests" at bounding box center [1007, 22] width 50 height 10
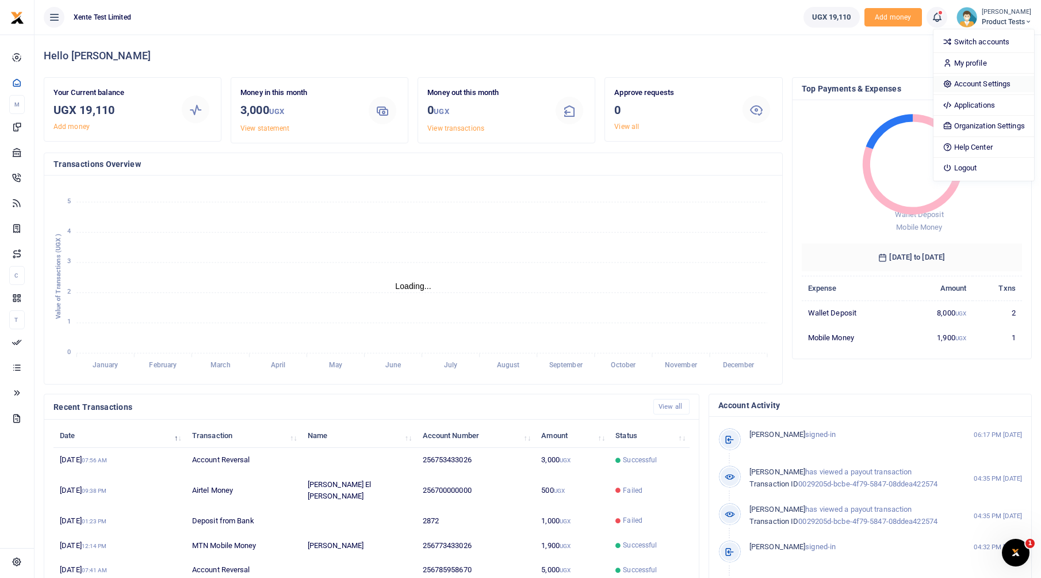
scroll to position [9, 9]
click at [968, 85] on link "Account Settings" at bounding box center [984, 84] width 101 height 16
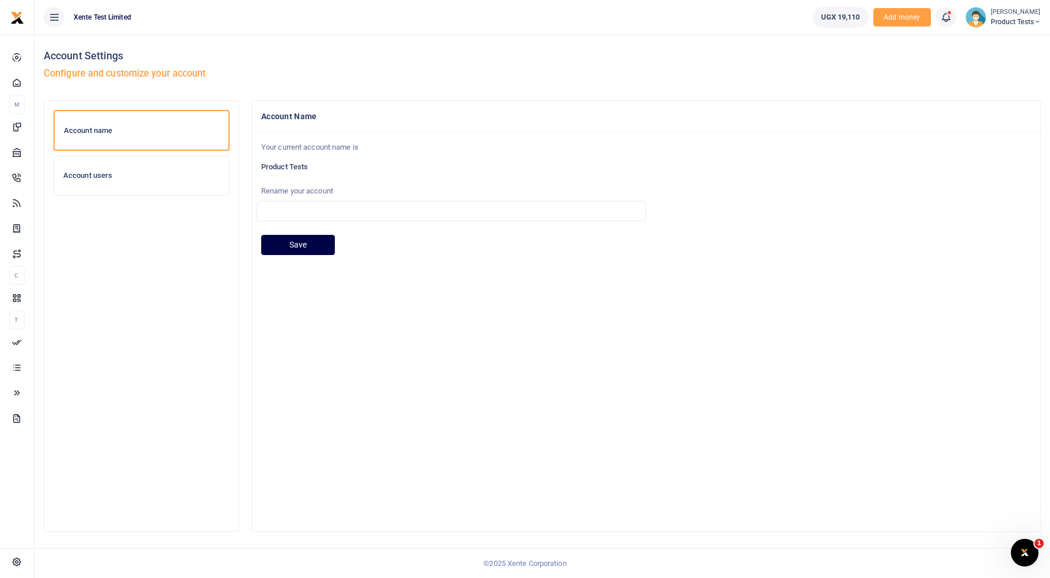
click at [116, 181] on div "Account users" at bounding box center [141, 175] width 175 height 39
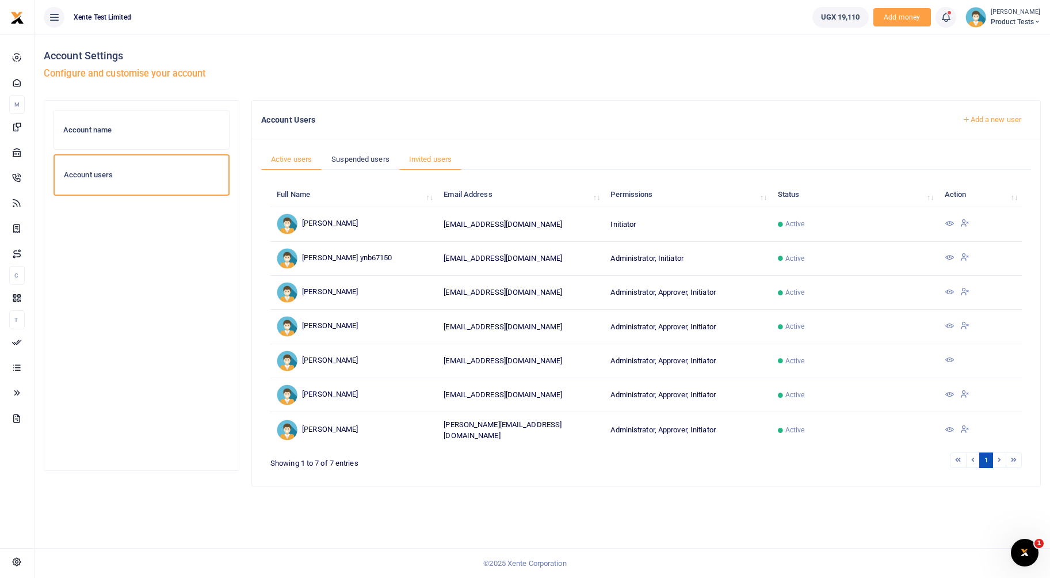
click at [418, 163] on link "Invited users" at bounding box center [430, 159] width 62 height 22
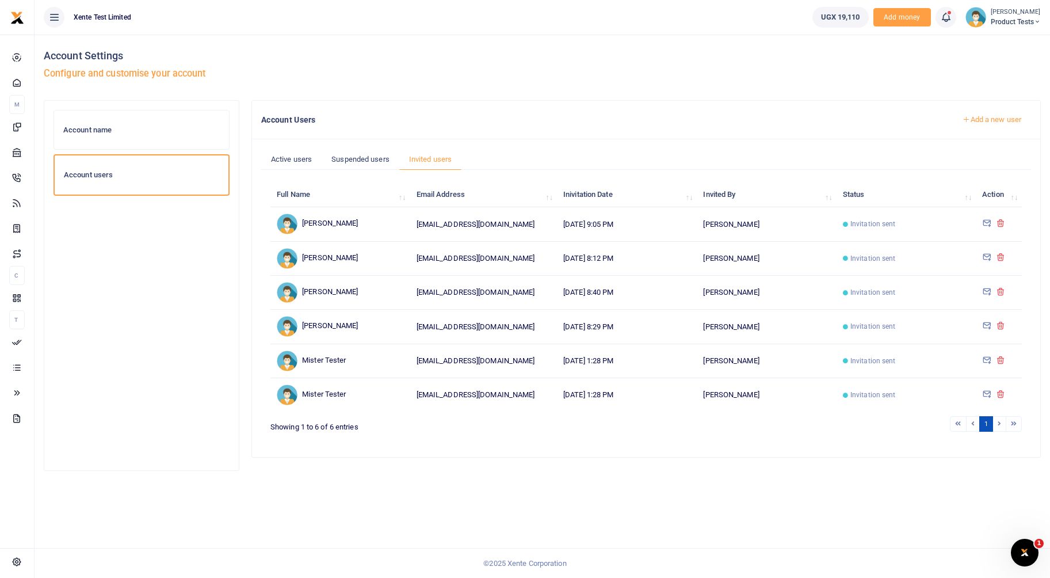
click at [989, 222] on icon at bounding box center [986, 222] width 9 height 10
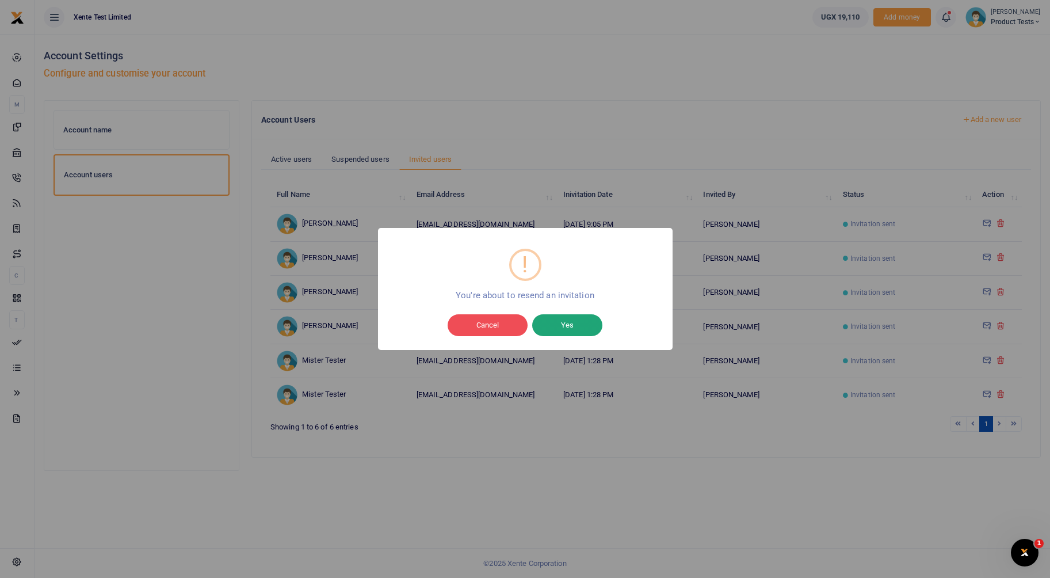
click at [574, 327] on button "Yes" at bounding box center [567, 325] width 70 height 22
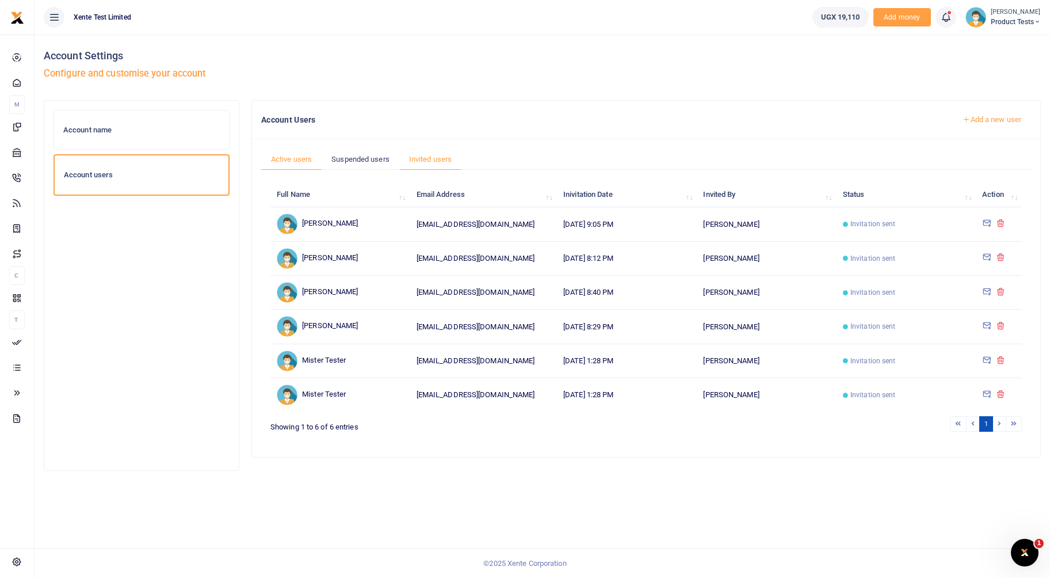
click at [296, 160] on link "Active users" at bounding box center [291, 159] width 60 height 22
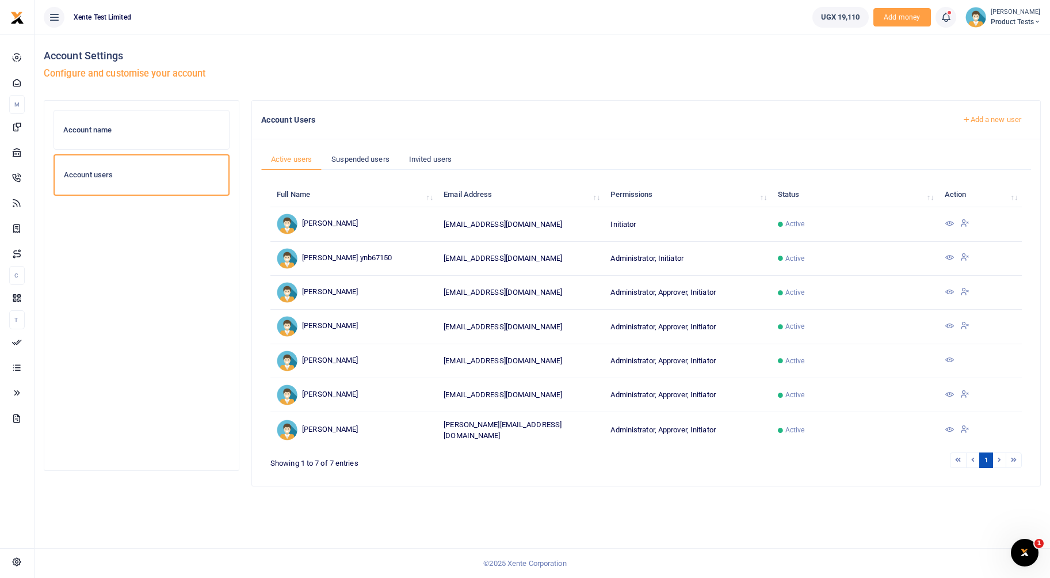
click at [1021, 24] on span "Product Tests" at bounding box center [1016, 22] width 50 height 10
click at [1008, 37] on link "Switch accounts" at bounding box center [992, 42] width 101 height 16
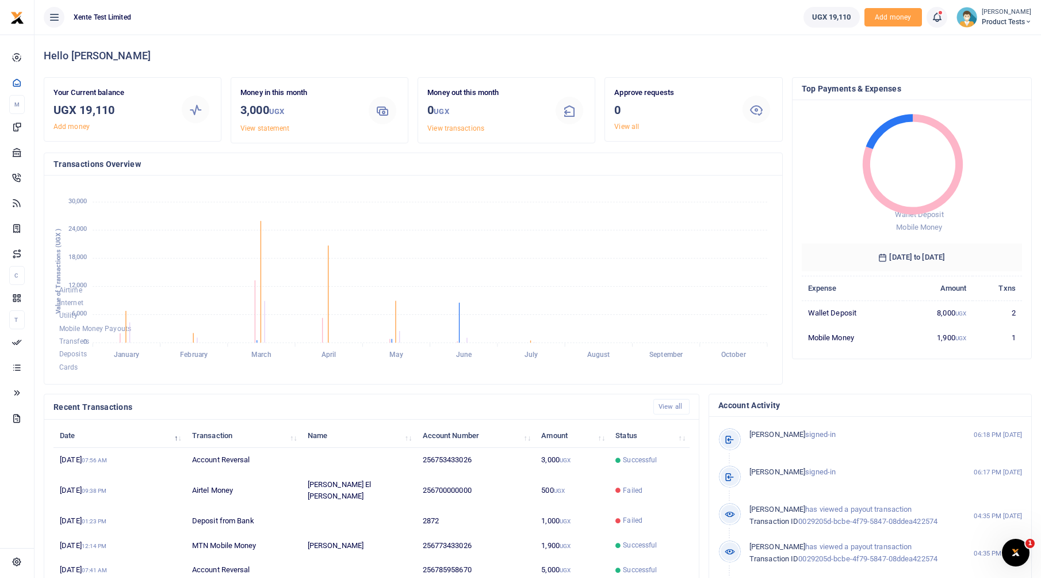
scroll to position [9, 9]
click at [987, 18] on span "Product Tests" at bounding box center [1007, 22] width 50 height 10
click at [978, 85] on link "Account Settings" at bounding box center [984, 84] width 101 height 16
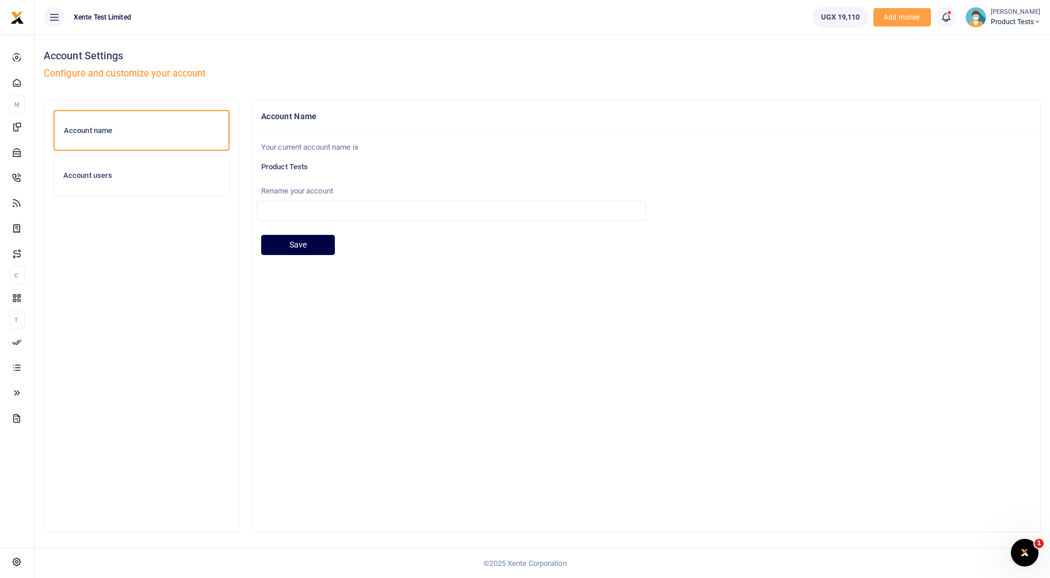
click at [96, 170] on div "Account users" at bounding box center [141, 175] width 175 height 39
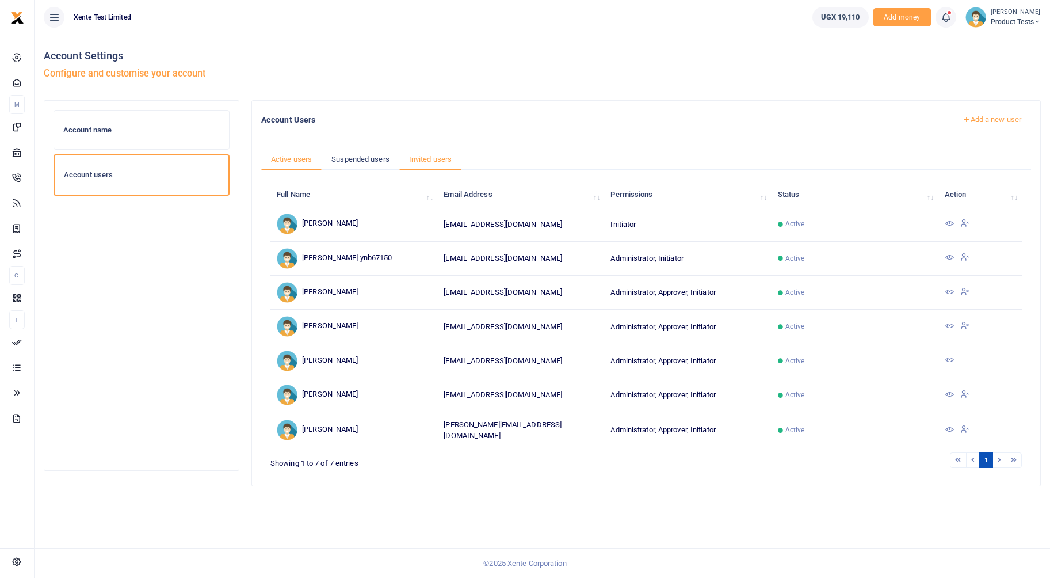
click at [435, 160] on link "Invited users" at bounding box center [430, 159] width 62 height 22
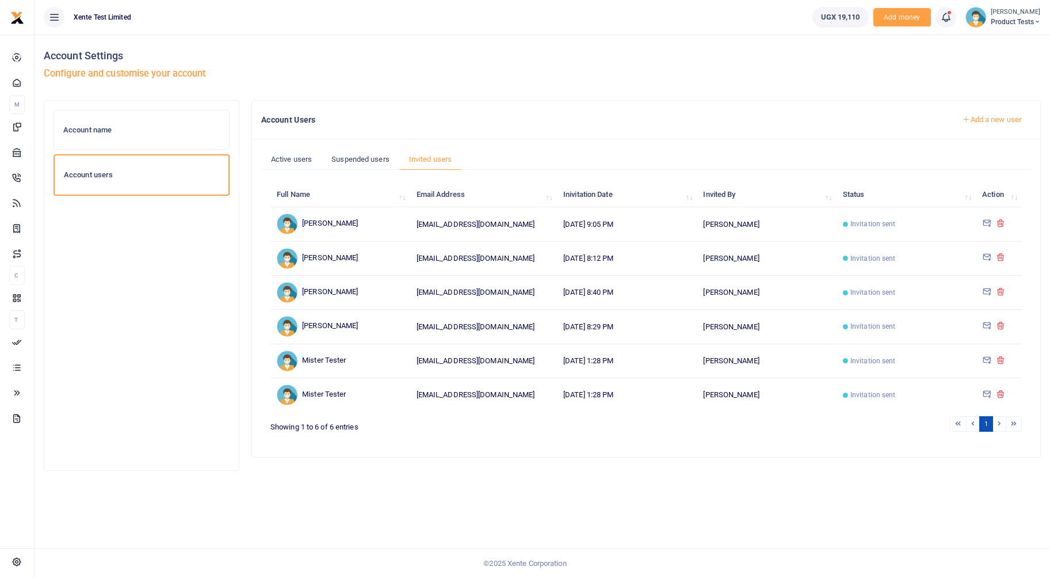
click at [1004, 226] on icon at bounding box center [1000, 222] width 9 height 10
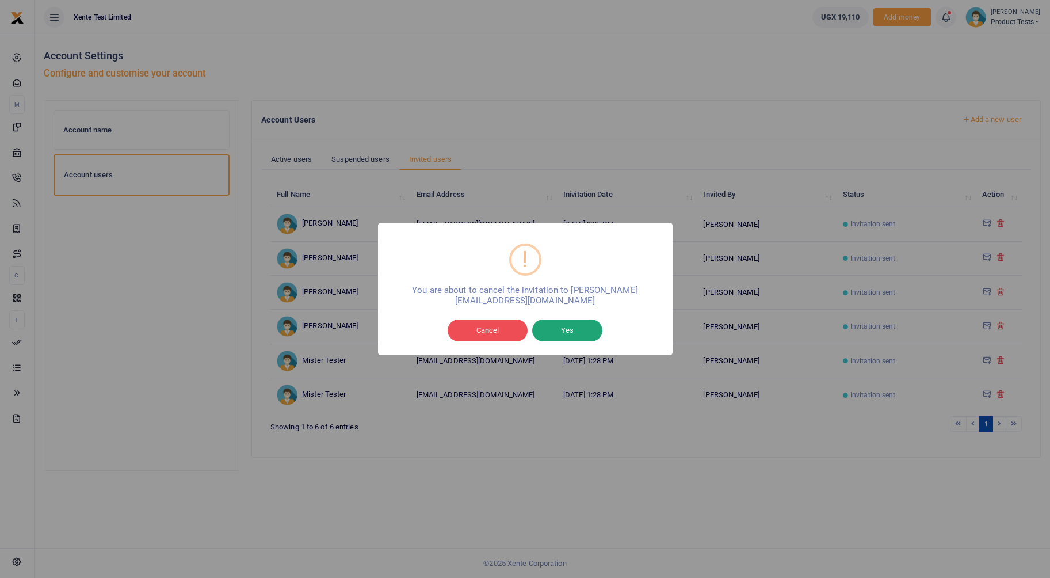
click at [568, 323] on button "Yes" at bounding box center [567, 330] width 70 height 22
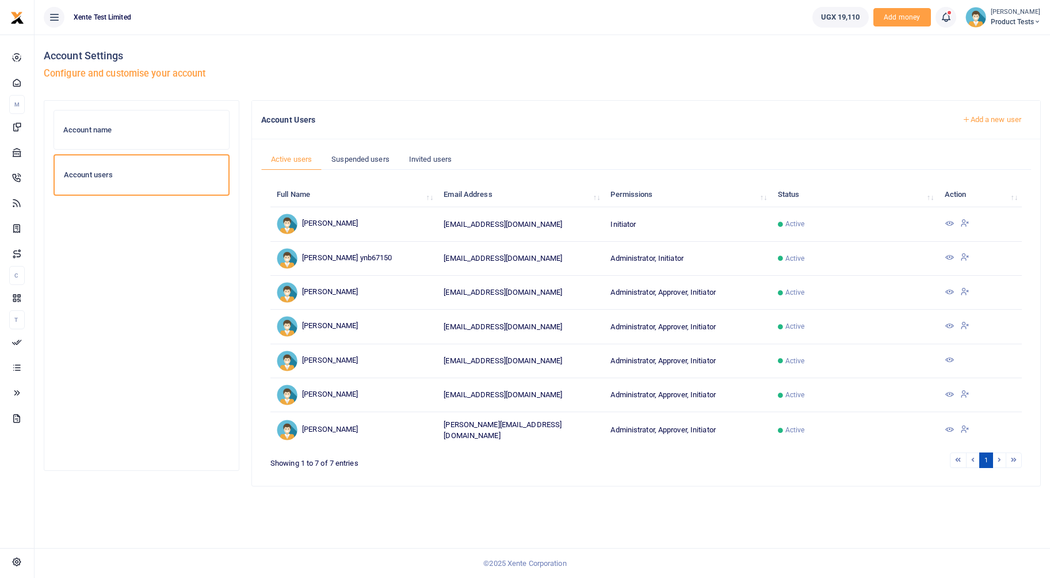
click at [981, 119] on link "Add a new user" at bounding box center [992, 120] width 78 height 20
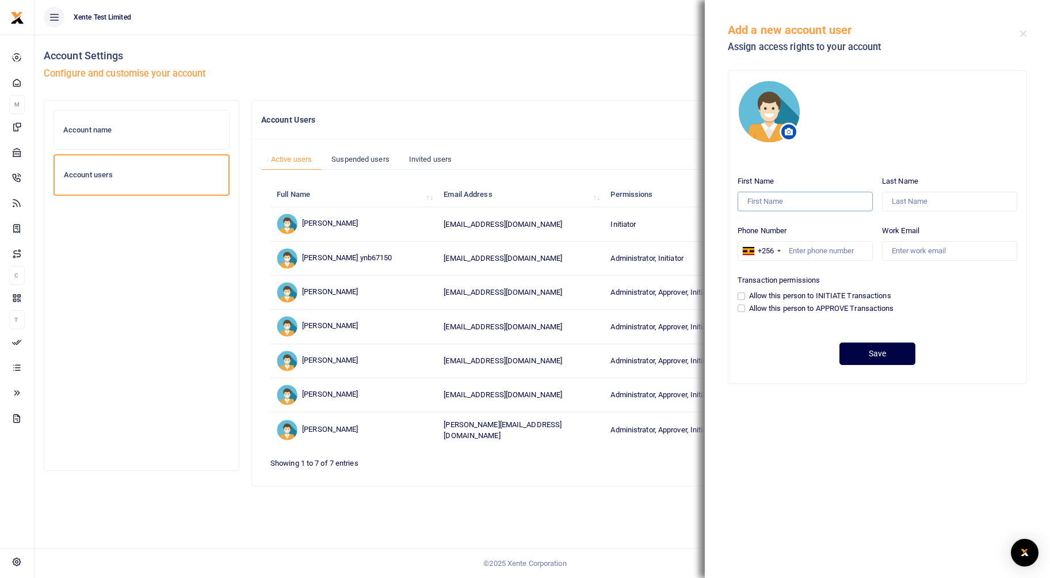
click at [791, 201] on input "First Name" at bounding box center [804, 202] width 135 height 20
type input "Peter"
type input "Wamanga"
type input "0751772772"
type input "[EMAIL_ADDRESS][DOMAIN_NAME]"
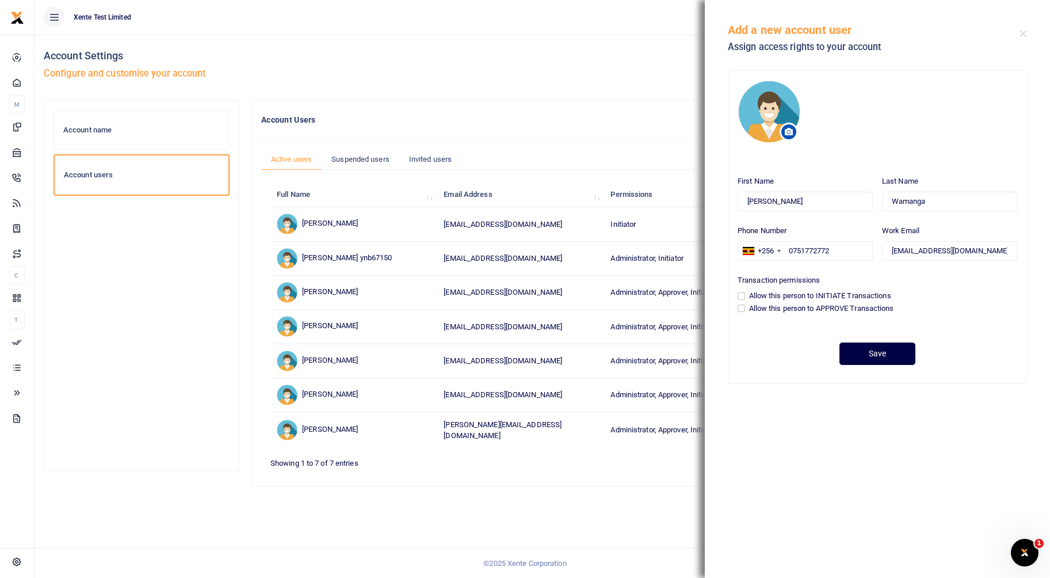
click at [761, 293] on label "Allow this person to INITIATE Transactions" at bounding box center [820, 296] width 142 height 12
click at [745, 293] on input "Allow this person to INITIATE Transactions" at bounding box center [740, 295] width 7 height 7
checkbox input "true"
click at [758, 309] on label "Allow this person to APPROVE Transactions" at bounding box center [821, 309] width 145 height 12
click at [745, 309] on input "Allow this person to APPROVE Transactions" at bounding box center [740, 307] width 7 height 7
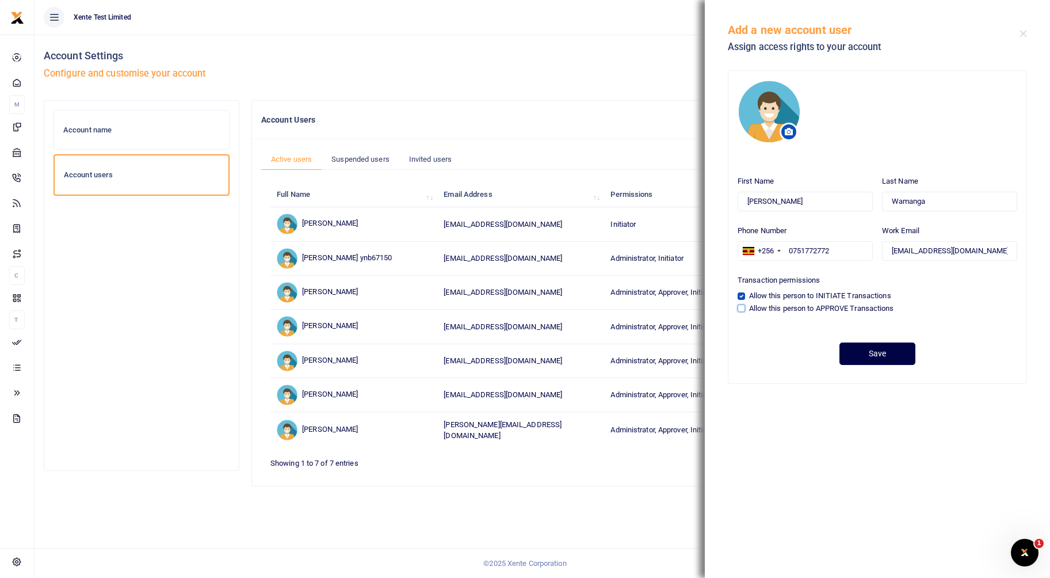
checkbox input "true"
click at [862, 353] on button "Save" at bounding box center [877, 353] width 76 height 22
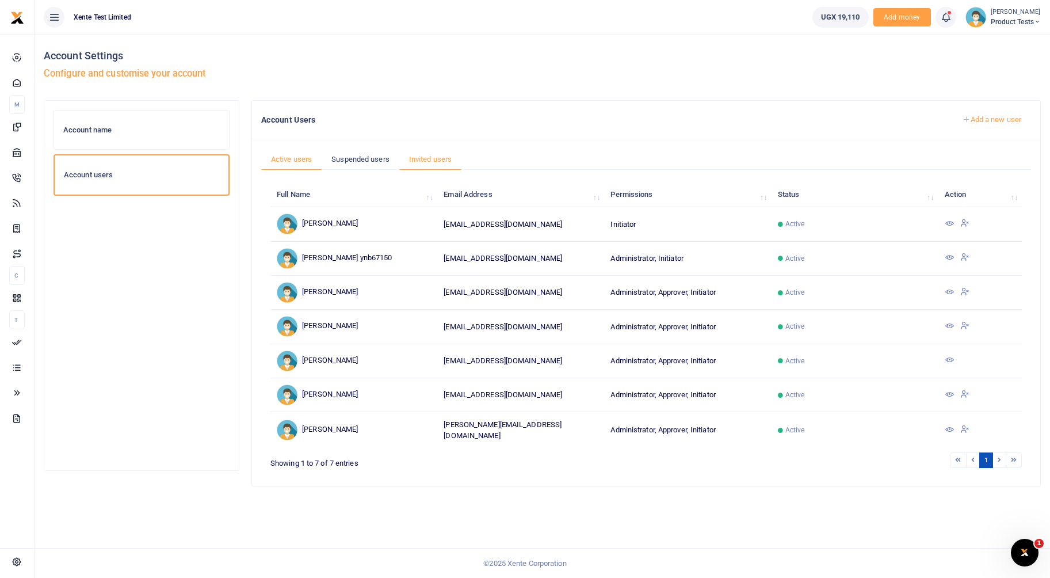
click at [456, 156] on link "Invited users" at bounding box center [430, 159] width 62 height 22
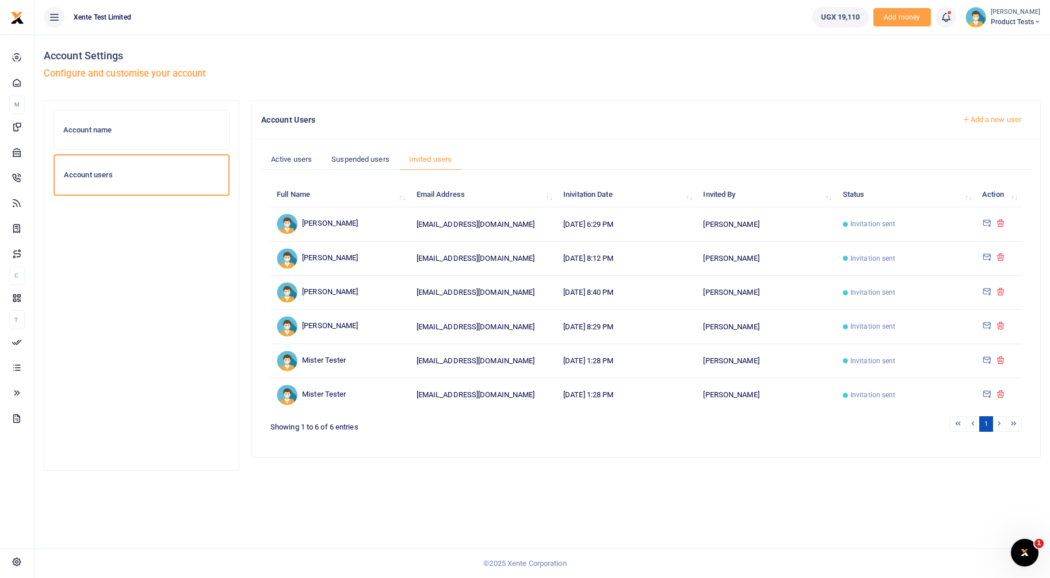
click at [988, 221] on icon at bounding box center [986, 222] width 9 height 10
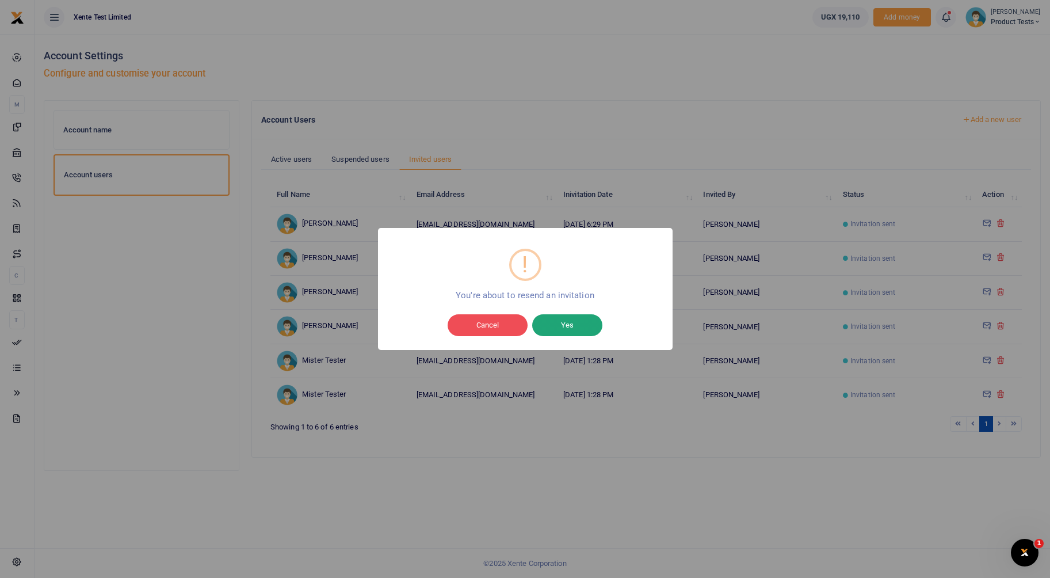
click at [567, 318] on button "Yes" at bounding box center [567, 325] width 70 height 22
